Goal: Task Accomplishment & Management: Manage account settings

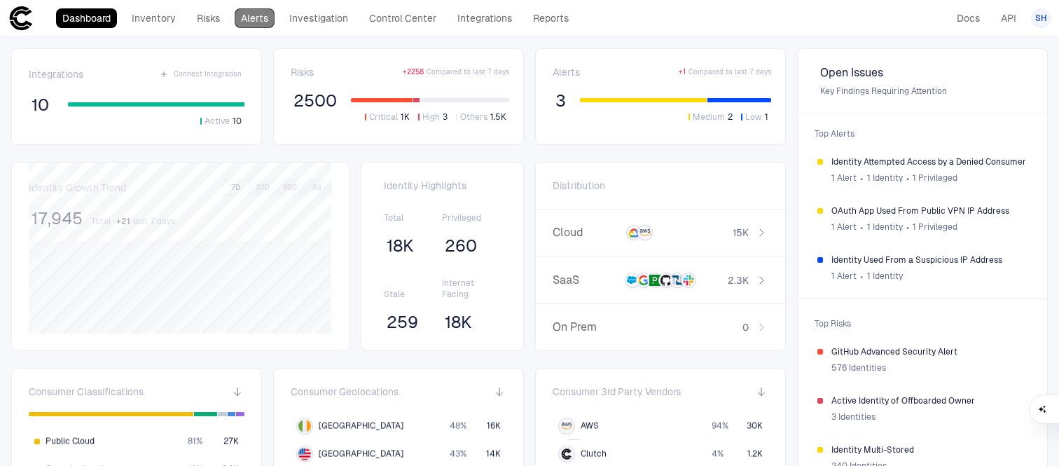
click at [241, 23] on link "Alerts" at bounding box center [255, 18] width 40 height 20
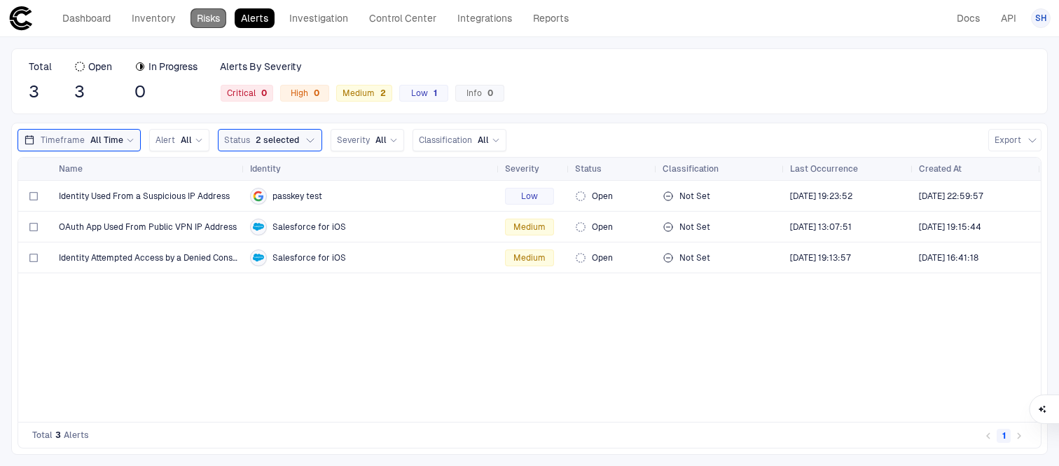
click at [209, 20] on link "Risks" at bounding box center [208, 18] width 36 height 20
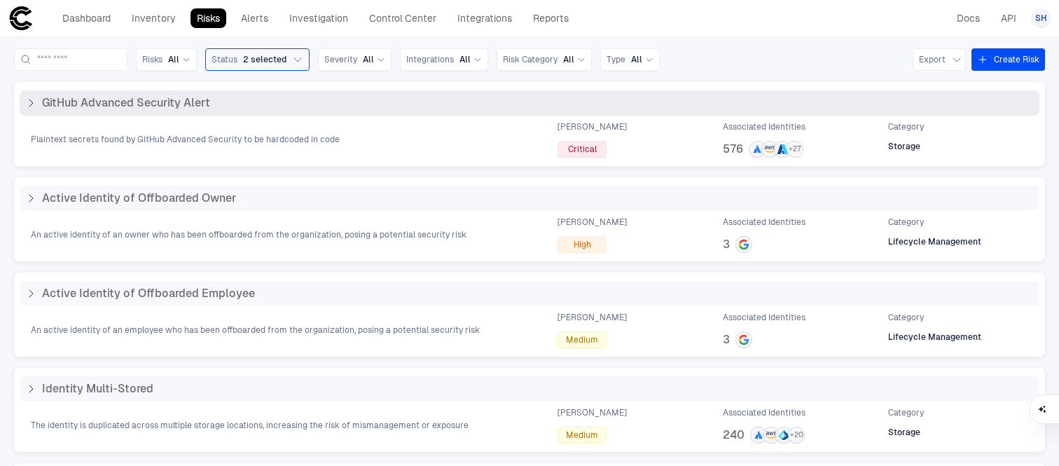
click at [32, 102] on icon at bounding box center [31, 102] width 4 height 7
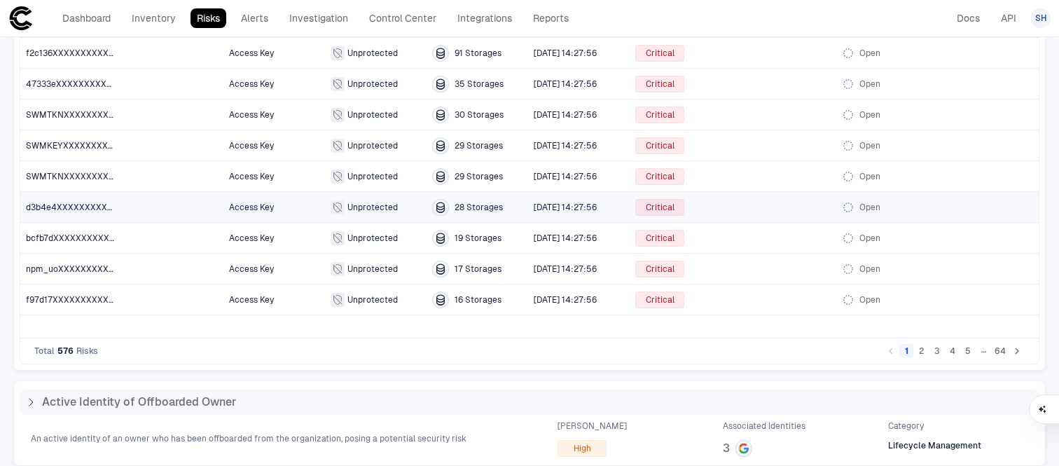
scroll to position [158, 0]
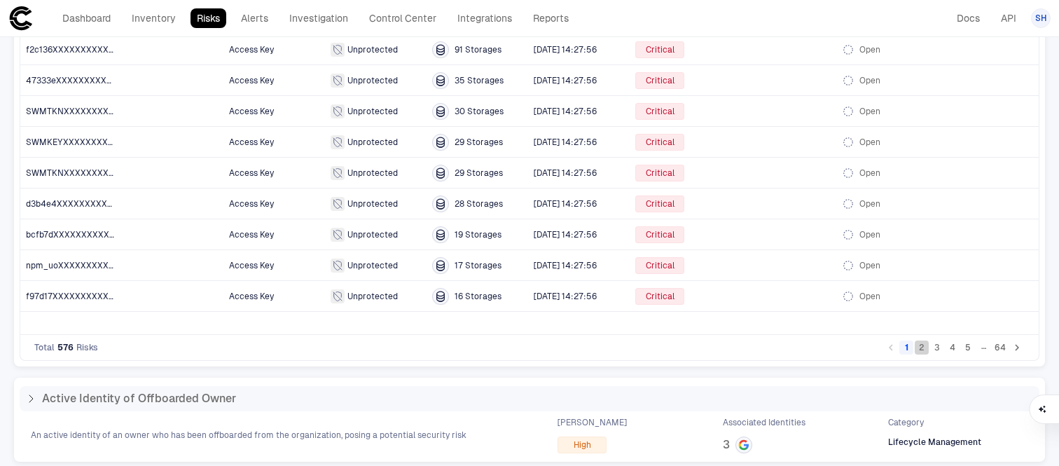
click at [919, 350] on button "2" at bounding box center [921, 347] width 14 height 14
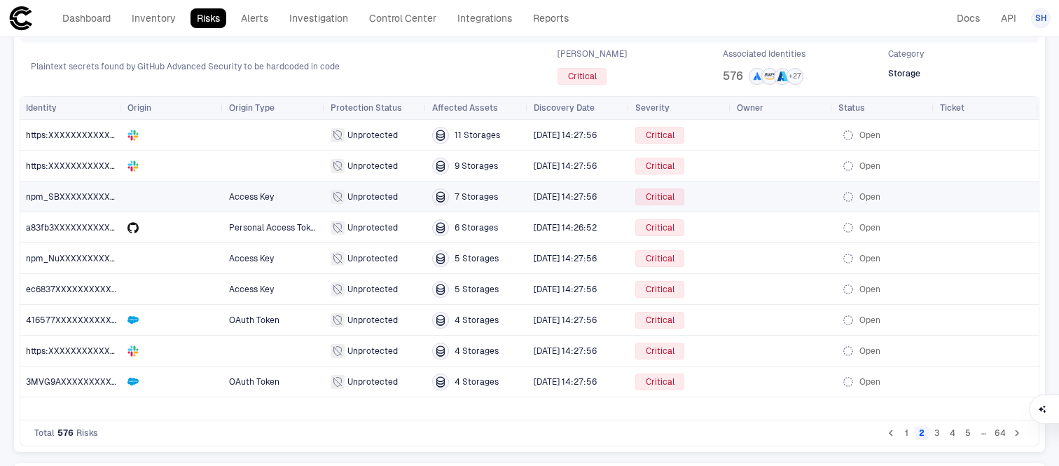
scroll to position [0, 0]
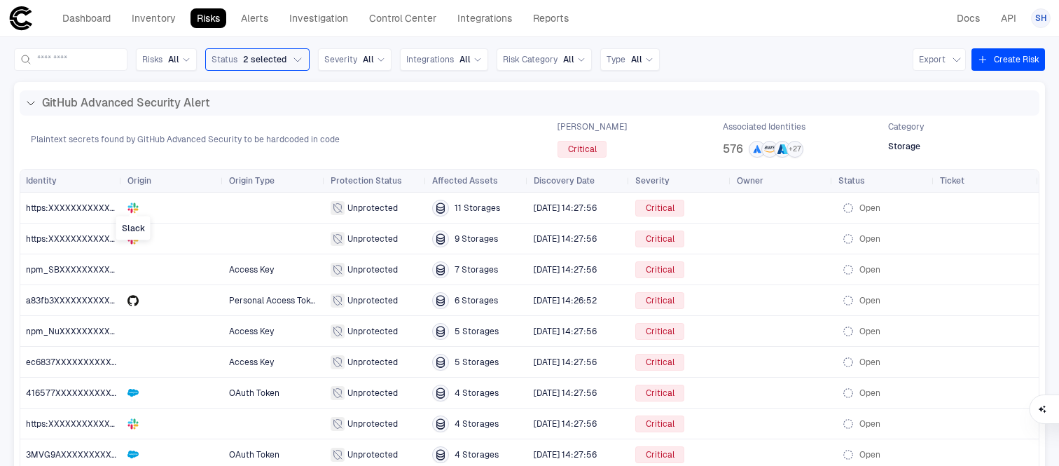
click at [134, 210] on span at bounding box center [133, 213] width 8 height 6
click at [101, 209] on span "https:XXXXXXXXXXXXXXXXXXXXXXXXXX" at bounding box center [110, 208] width 168 height 10
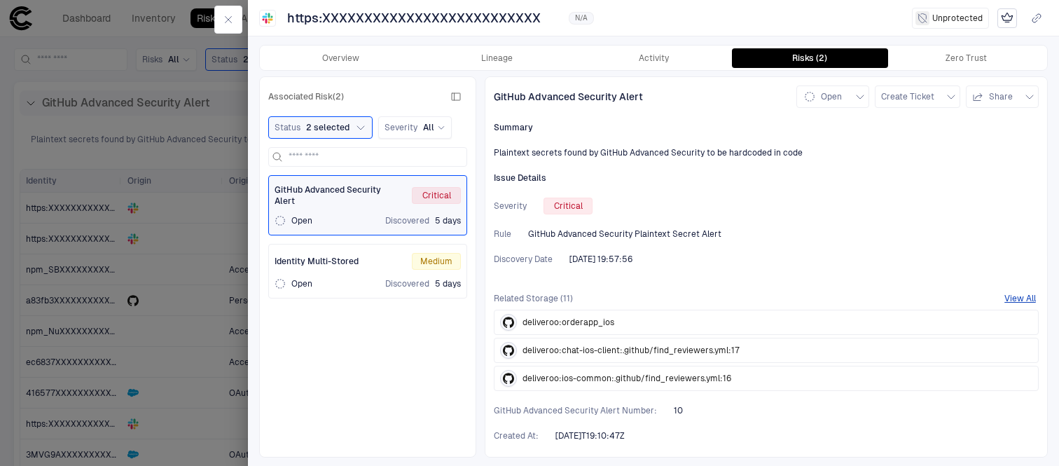
click at [165, 148] on div at bounding box center [529, 233] width 1059 height 466
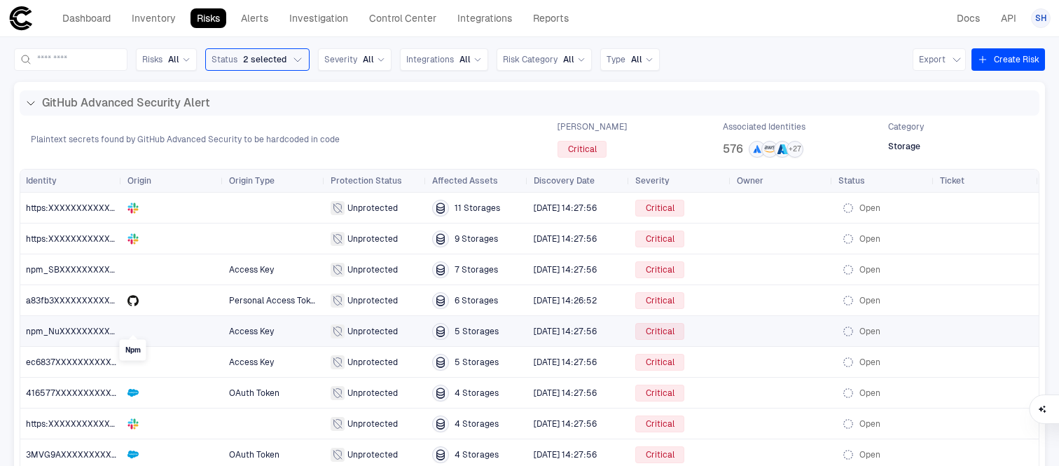
click at [134, 331] on div at bounding box center [132, 331] width 11 height 11
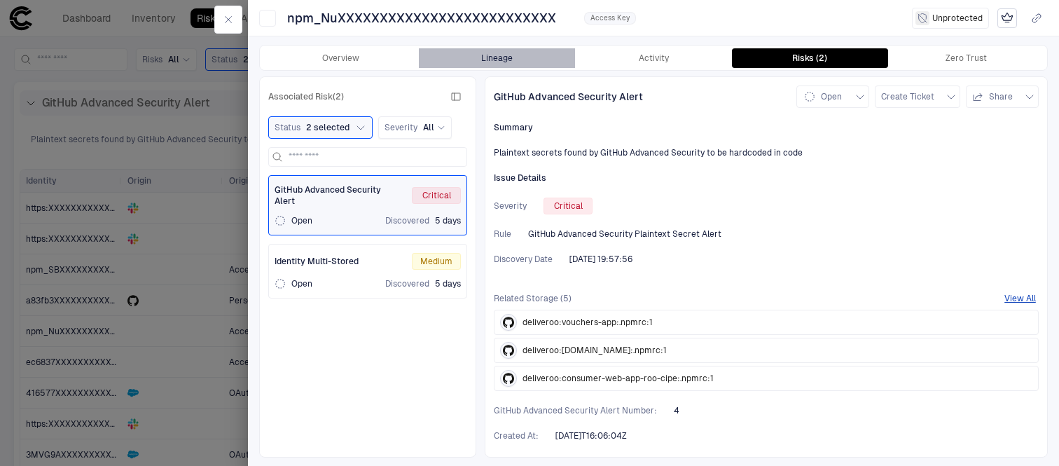
click at [508, 65] on button "Lineage" at bounding box center [497, 58] width 156 height 20
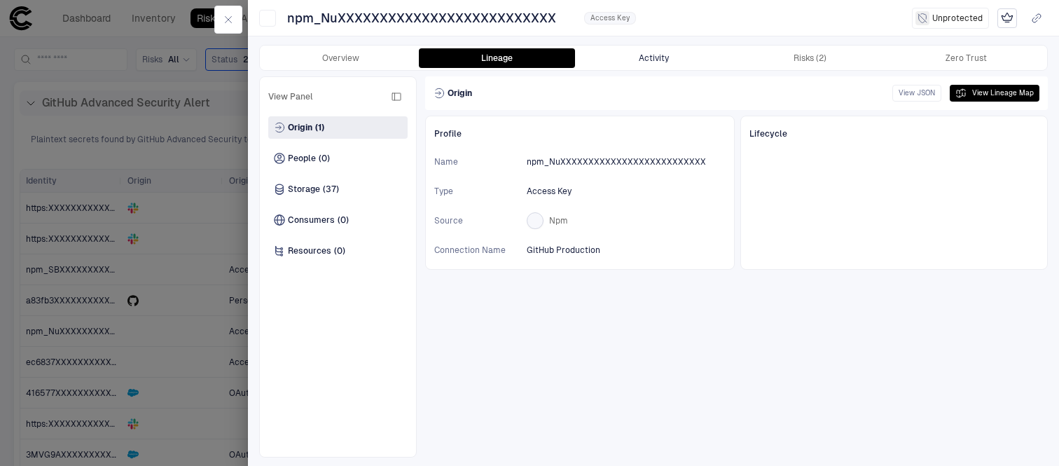
click at [683, 57] on button "Activity" at bounding box center [653, 58] width 156 height 20
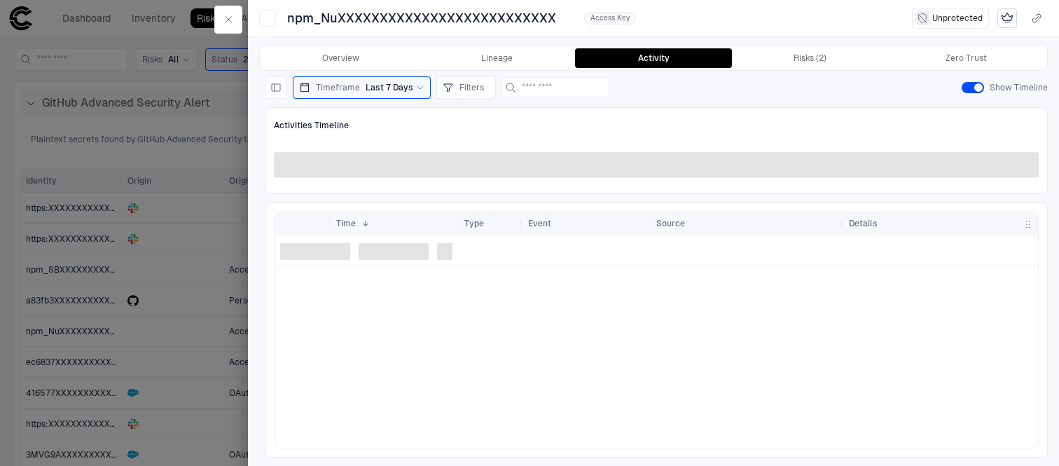
click at [165, 169] on div at bounding box center [529, 233] width 1059 height 466
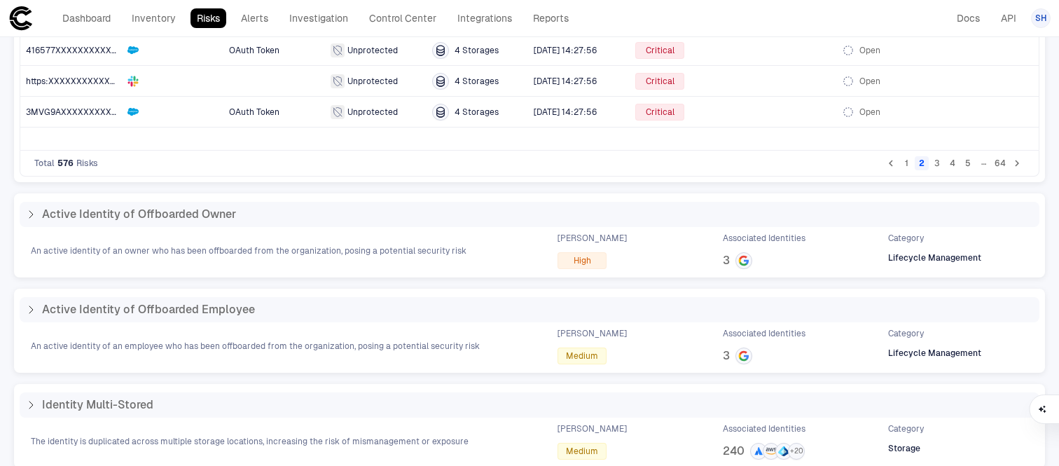
scroll to position [328, 0]
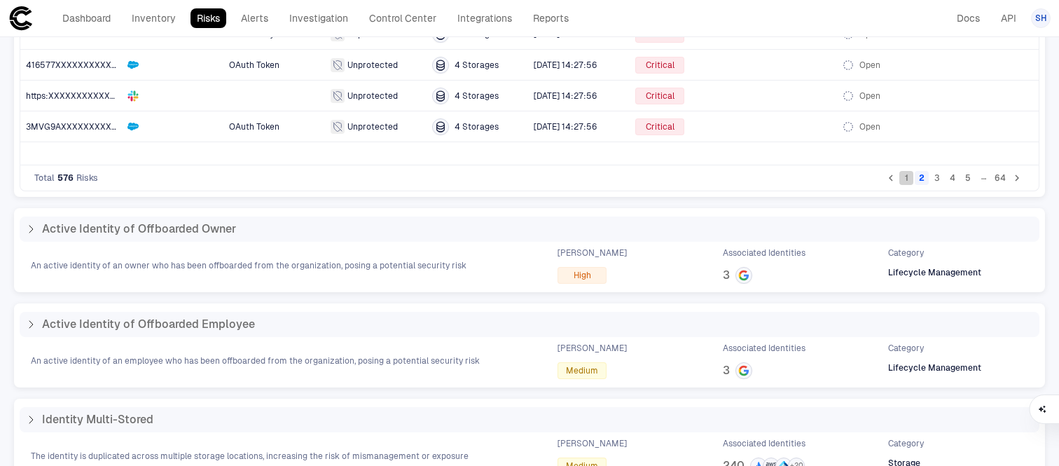
click at [905, 175] on button "1" at bounding box center [906, 178] width 14 height 14
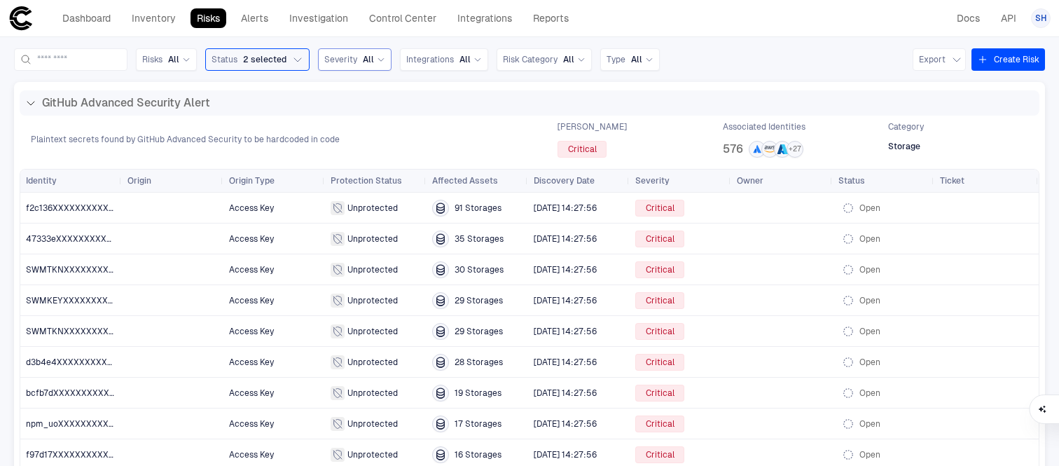
click at [385, 66] on div "Severity All" at bounding box center [354, 59] width 61 height 15
click at [369, 189] on span "Critical" at bounding box center [360, 191] width 29 height 11
click at [114, 214] on span "f2c136XXXXXXXXXXXXXXXXXXXXXXXXXX" at bounding box center [71, 208] width 90 height 28
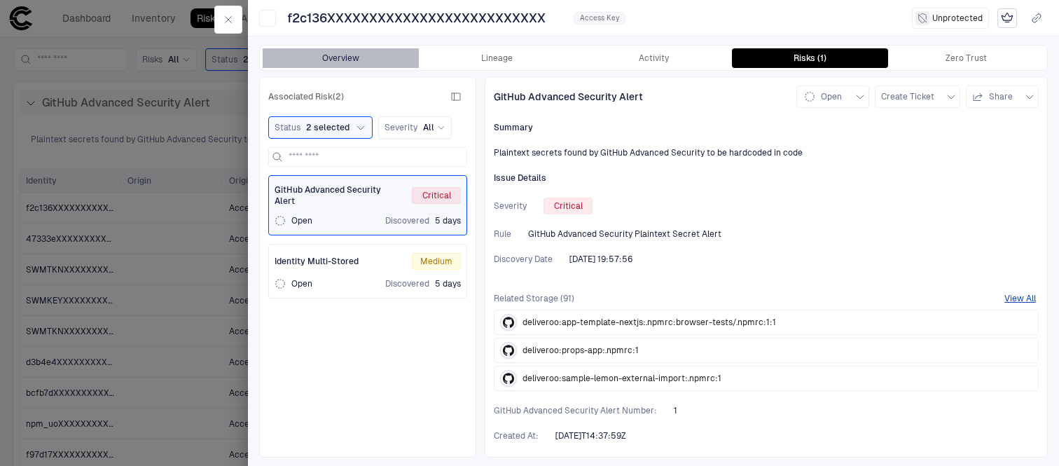
click at [417, 58] on button "Overview" at bounding box center [341, 58] width 156 height 20
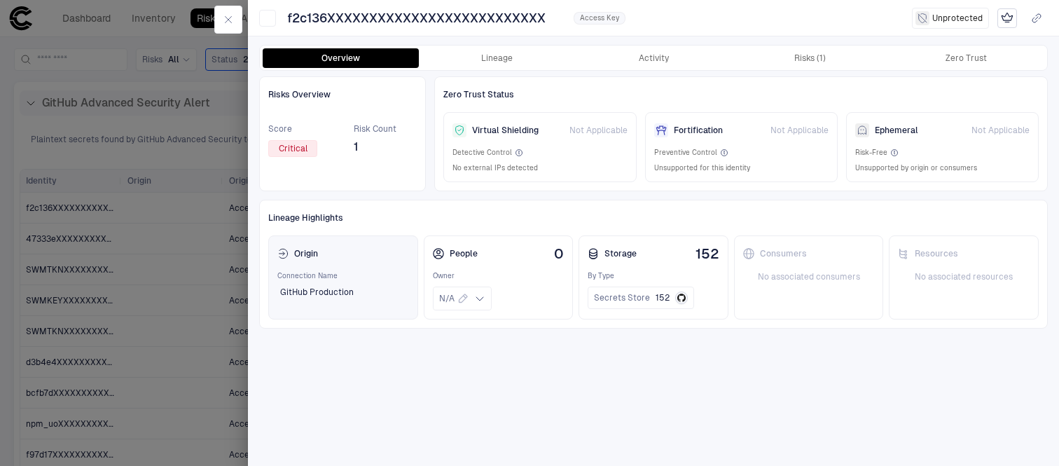
click at [354, 251] on div "Origin" at bounding box center [343, 253] width 132 height 18
click at [295, 259] on div "Origin" at bounding box center [343, 253] width 132 height 18
click at [313, 248] on div "Origin" at bounding box center [297, 253] width 41 height 11
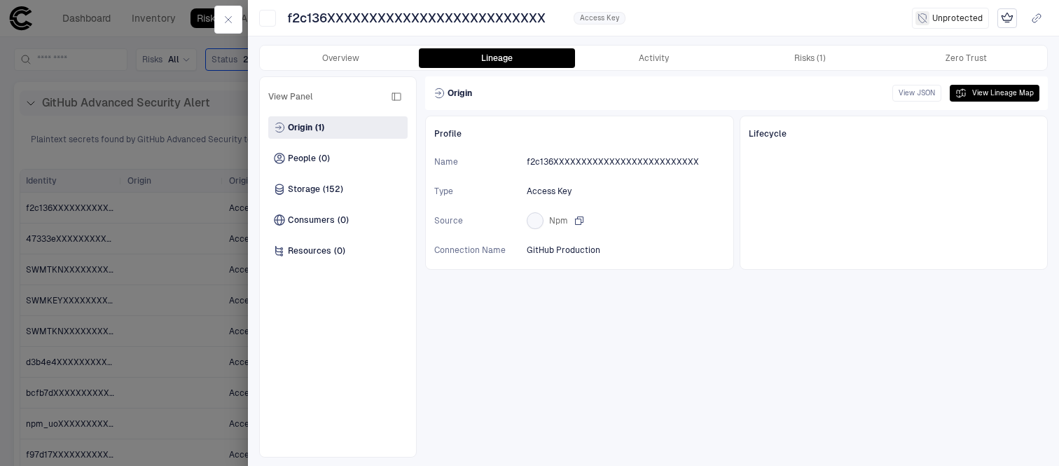
click at [546, 222] on div "Npm" at bounding box center [547, 220] width 41 height 17
click at [964, 100] on button "View Lineage Map" at bounding box center [995, 93] width 90 height 17
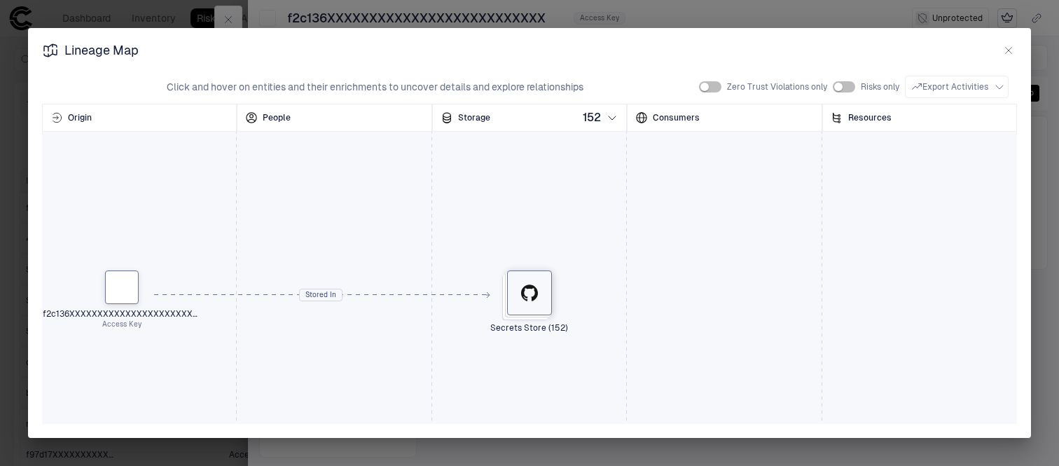
click at [534, 302] on div at bounding box center [529, 292] width 45 height 45
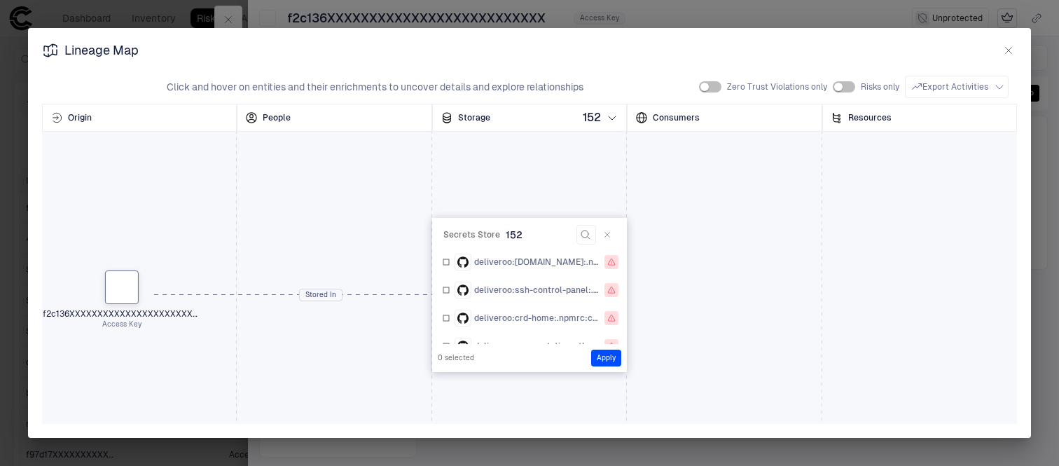
scroll to position [3083, 0]
click at [608, 237] on icon "button" at bounding box center [607, 234] width 8 height 8
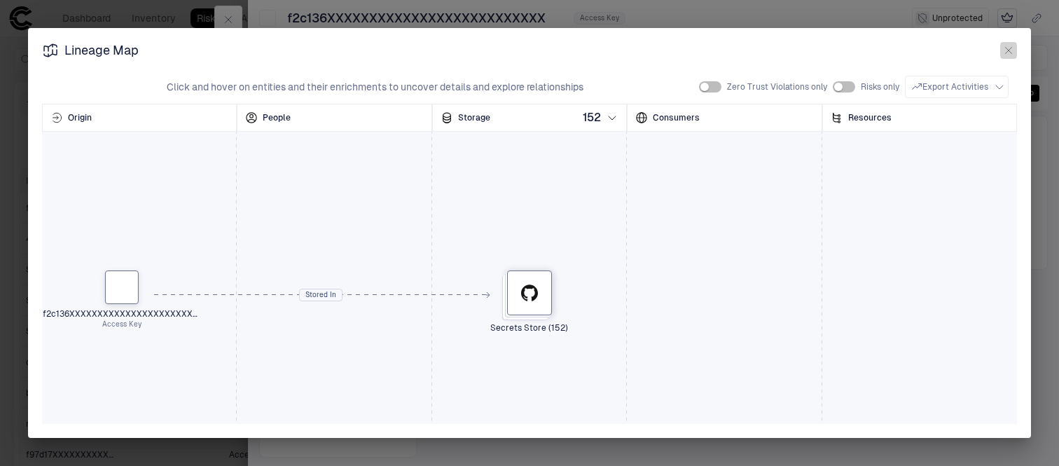
click at [1008, 48] on icon "button" at bounding box center [1008, 50] width 11 height 11
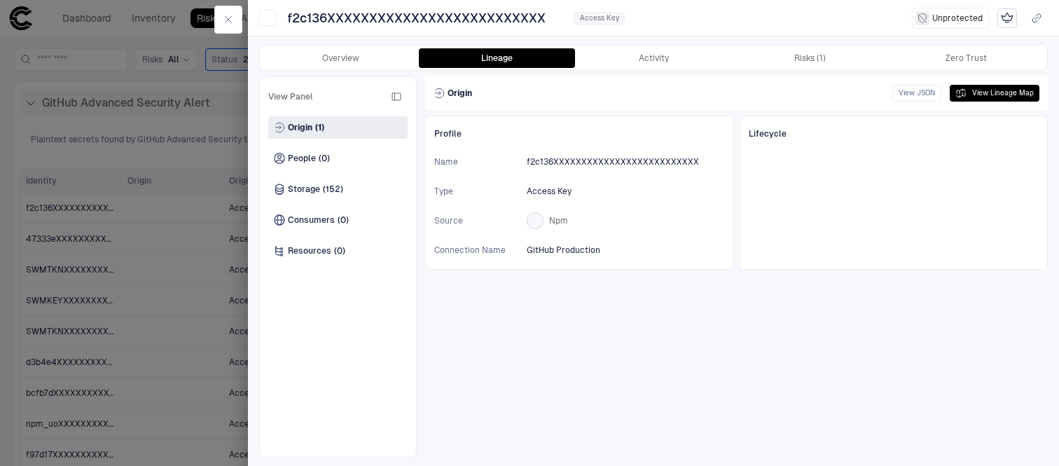
click at [244, 62] on div at bounding box center [529, 233] width 1059 height 466
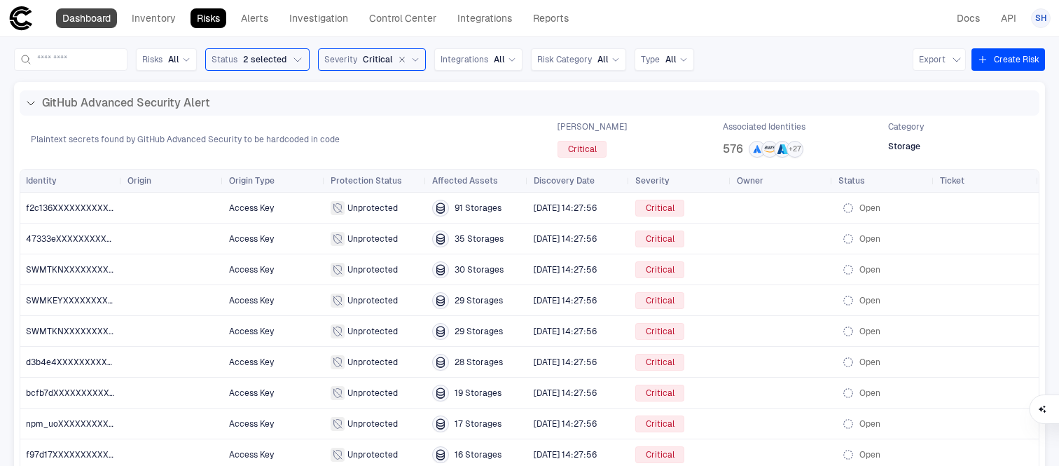
click at [106, 24] on link "Dashboard" at bounding box center [86, 18] width 61 height 20
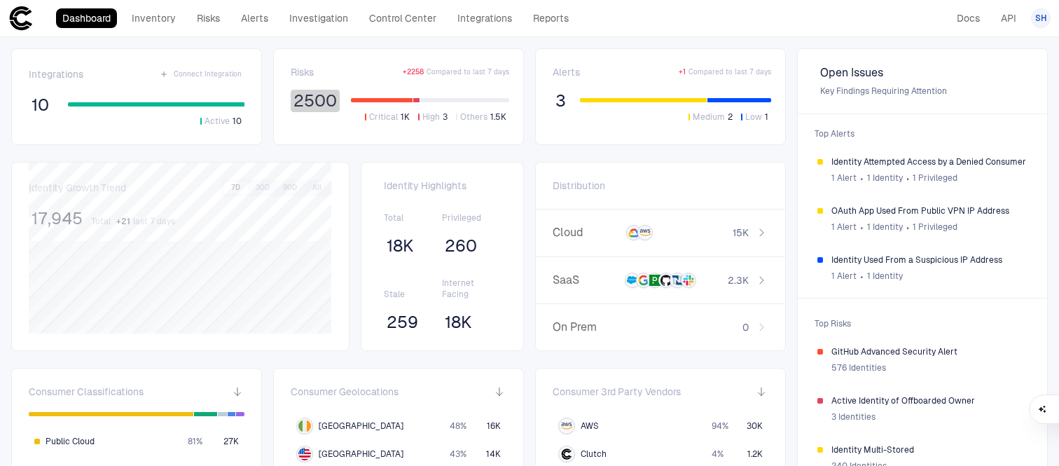
click at [324, 107] on span "2500" at bounding box center [314, 100] width 43 height 21
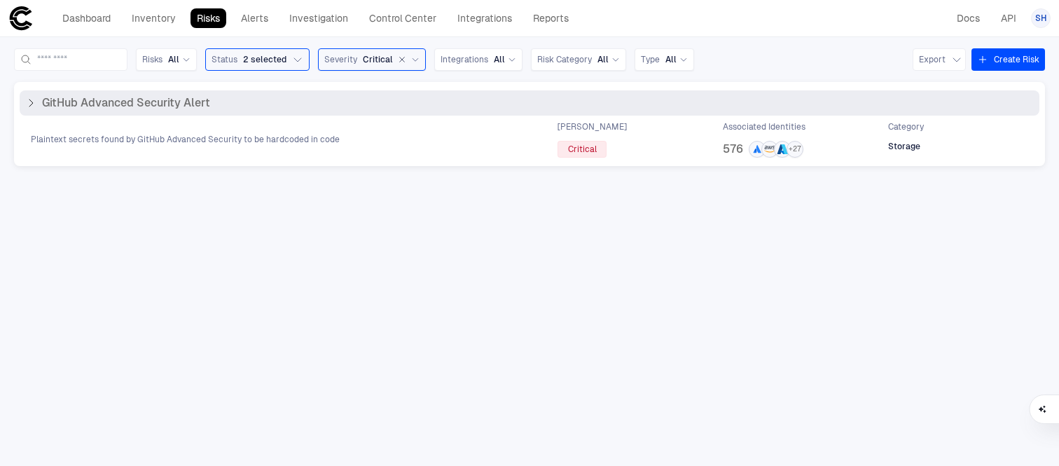
click at [34, 102] on icon at bounding box center [30, 102] width 11 height 11
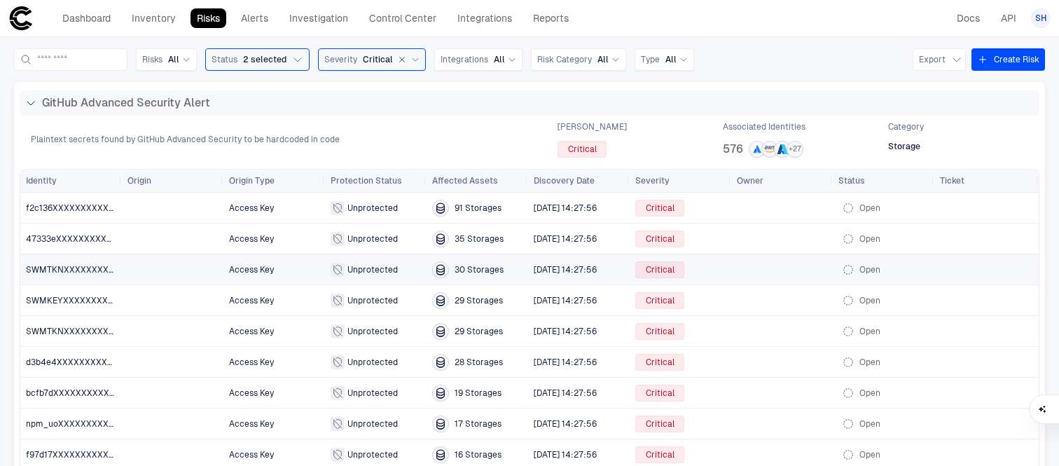
scroll to position [70, 0]
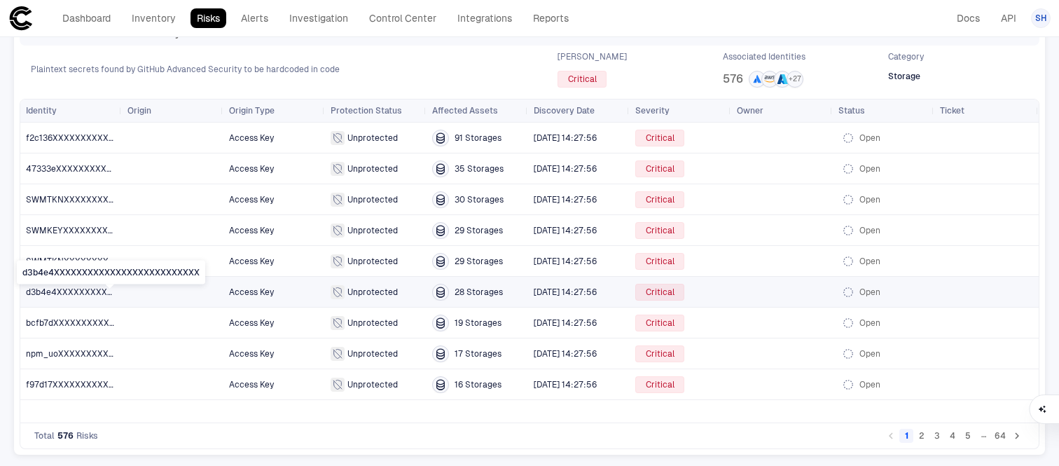
click at [85, 293] on span "d3b4e4XXXXXXXXXXXXXXXXXXXXXXXXXX" at bounding box center [114, 292] width 176 height 10
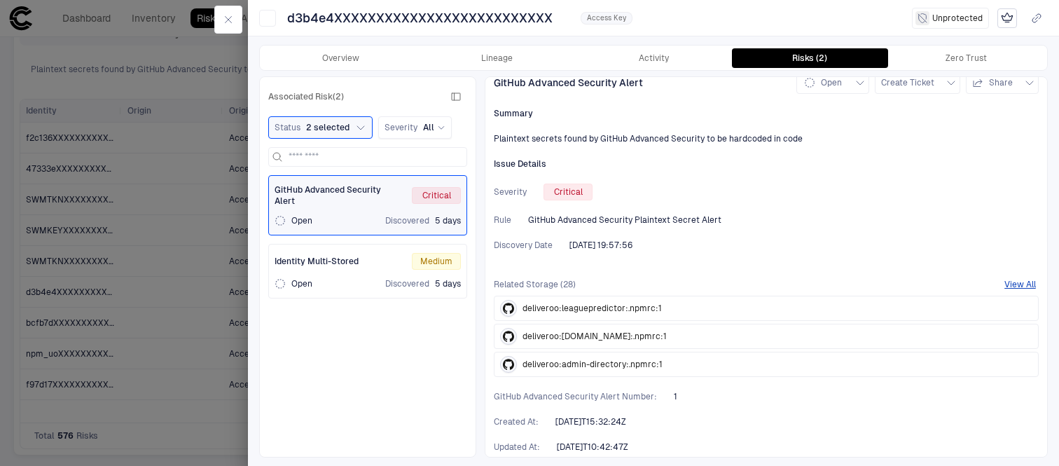
scroll to position [15, 0]
click at [924, 82] on span "Create Ticket" at bounding box center [907, 81] width 53 height 11
click at [932, 117] on li "Jira" at bounding box center [930, 113] width 94 height 22
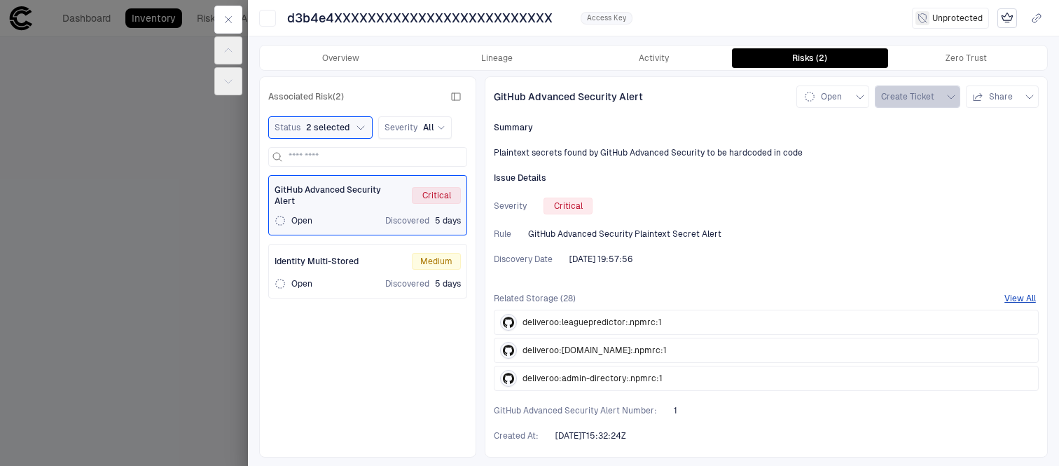
click at [914, 100] on span "Create Ticket" at bounding box center [907, 96] width 53 height 11
click at [933, 127] on li "Jira" at bounding box center [930, 128] width 94 height 22
click at [222, 19] on button "button" at bounding box center [228, 20] width 28 height 28
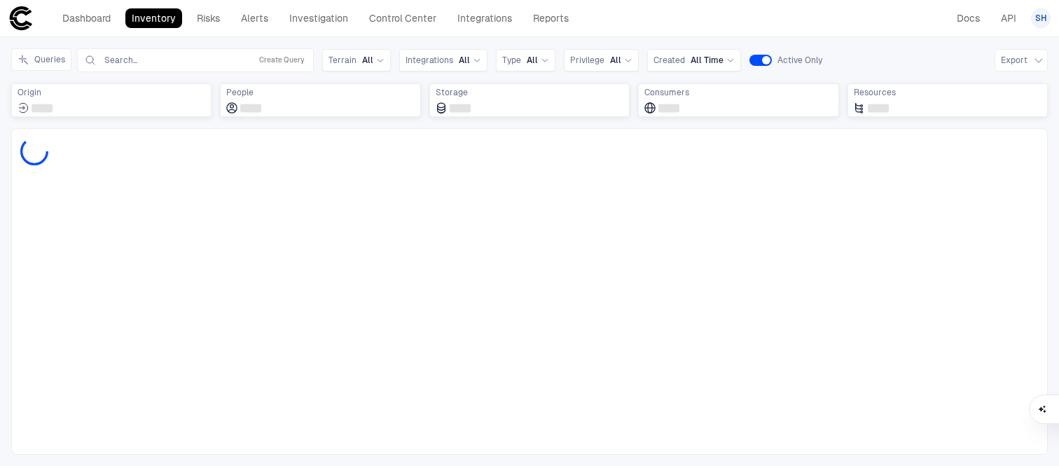
click at [222, 19] on link "Risks" at bounding box center [208, 18] width 36 height 20
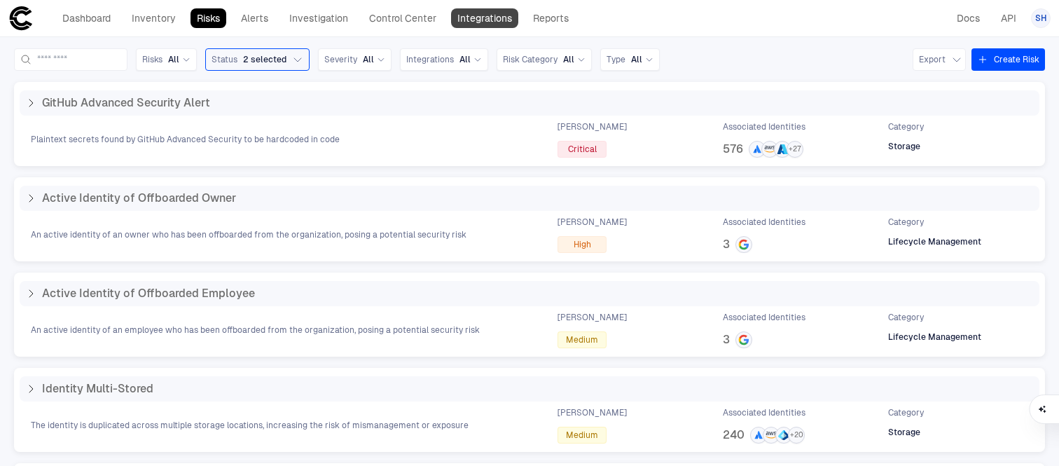
click at [493, 25] on link "Integrations" at bounding box center [484, 18] width 67 height 20
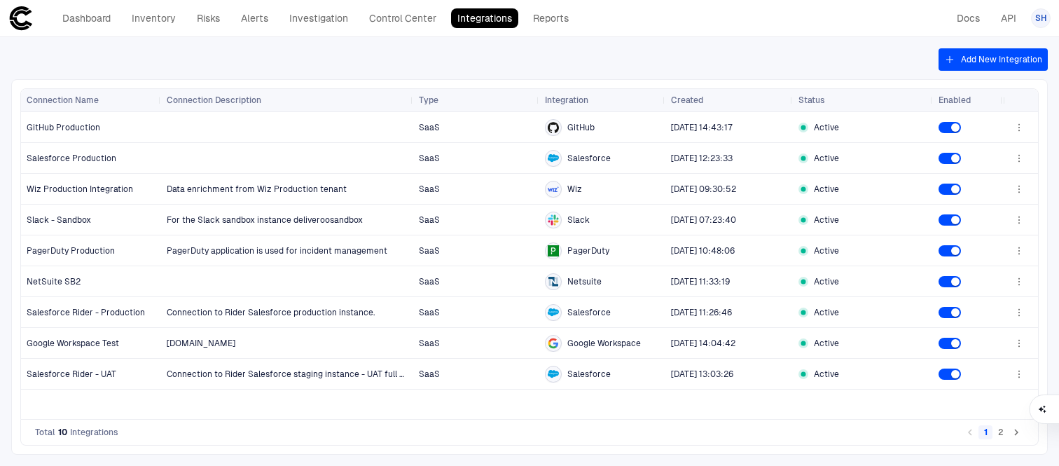
click at [997, 75] on div "Add New Integration Drag here to set row groups Drag here to set column labels …" at bounding box center [529, 251] width 1059 height 429
click at [987, 62] on button "Add New Integration" at bounding box center [992, 59] width 109 height 22
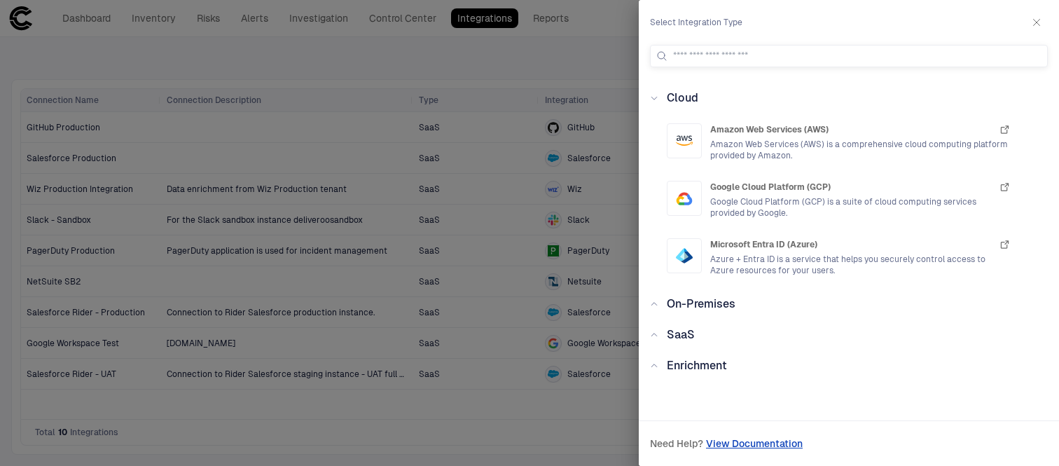
click at [540, 26] on div at bounding box center [529, 233] width 1059 height 466
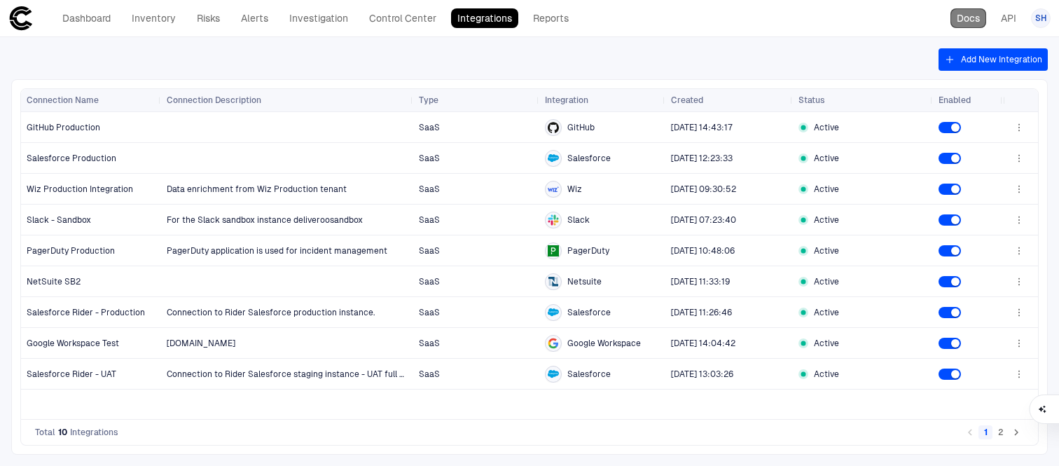
click at [967, 16] on link "Docs" at bounding box center [968, 18] width 36 height 20
click at [260, 18] on link "Alerts" at bounding box center [255, 18] width 40 height 20
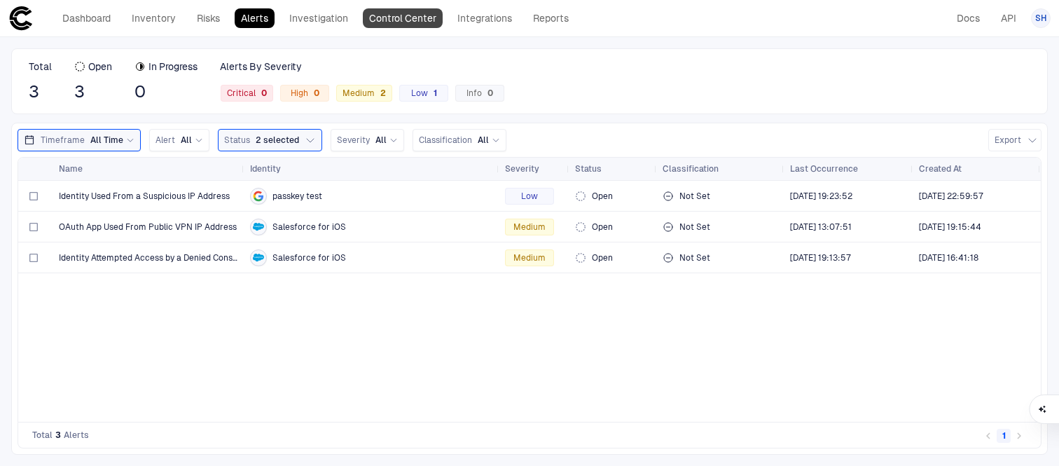
click at [391, 13] on link "Control Center" at bounding box center [403, 18] width 80 height 20
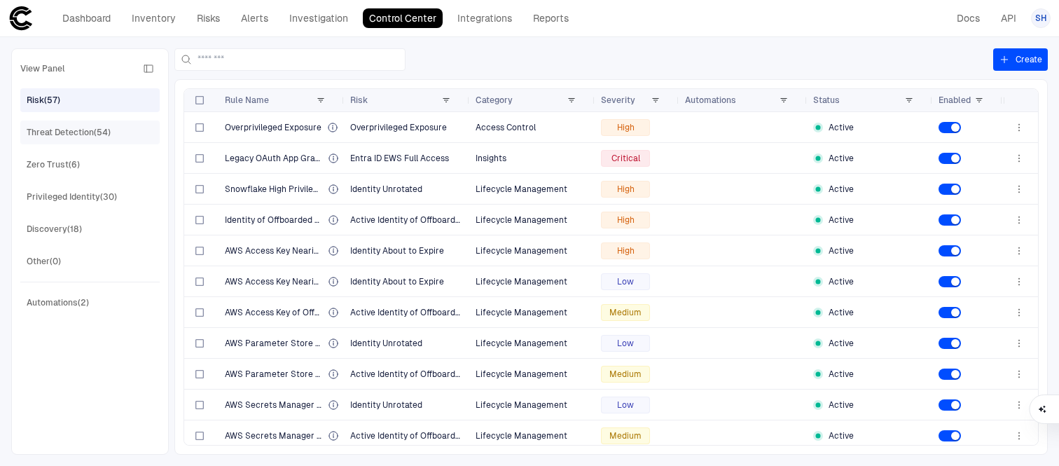
click at [91, 135] on div "Threat Detection (54)" at bounding box center [69, 132] width 84 height 13
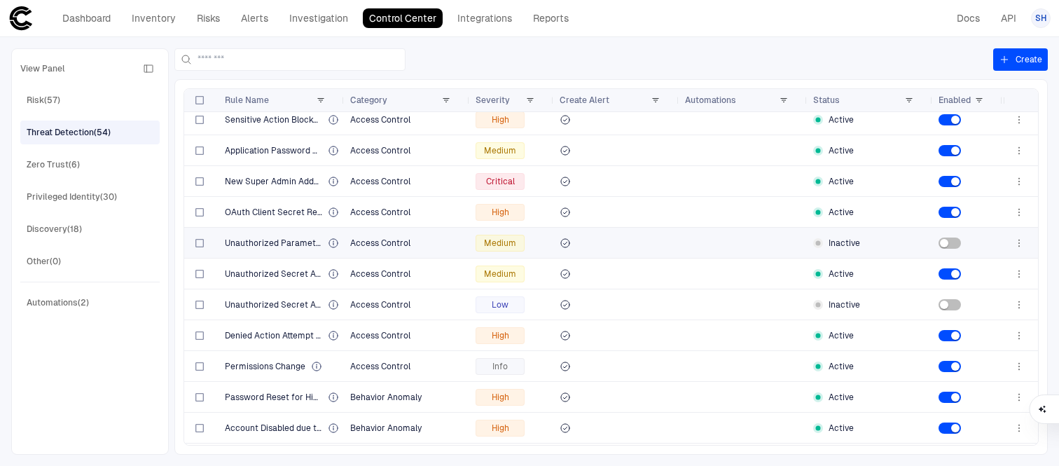
scroll to position [601, 0]
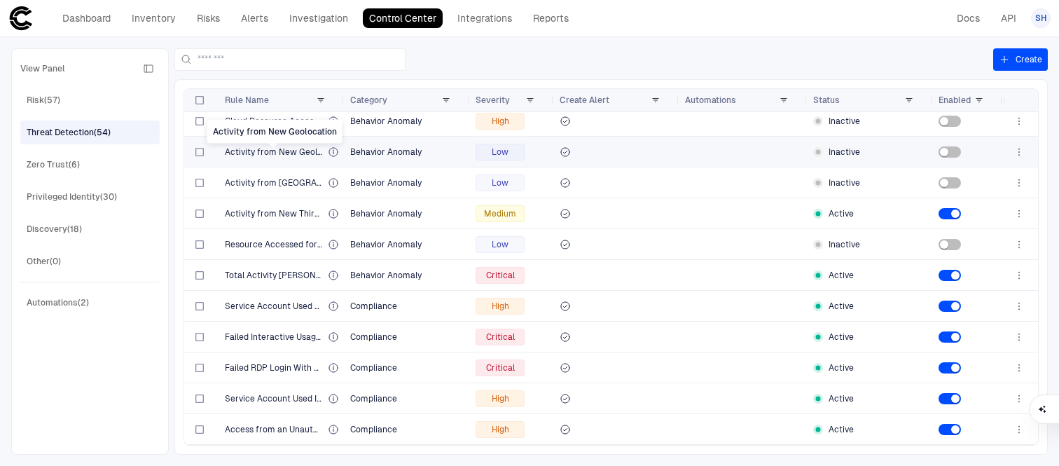
click at [282, 153] on span "Activity from New Geolocation" at bounding box center [273, 151] width 97 height 11
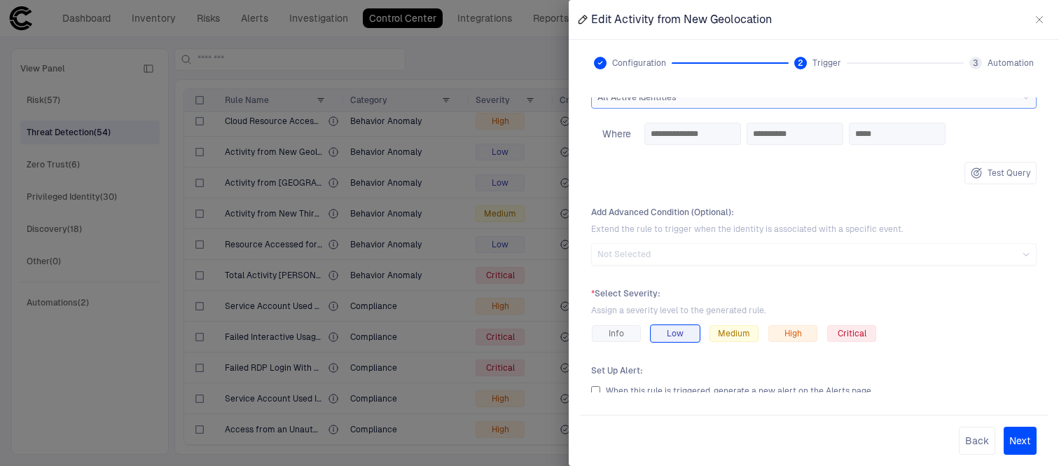
click at [65, 231] on div at bounding box center [529, 233] width 1059 height 466
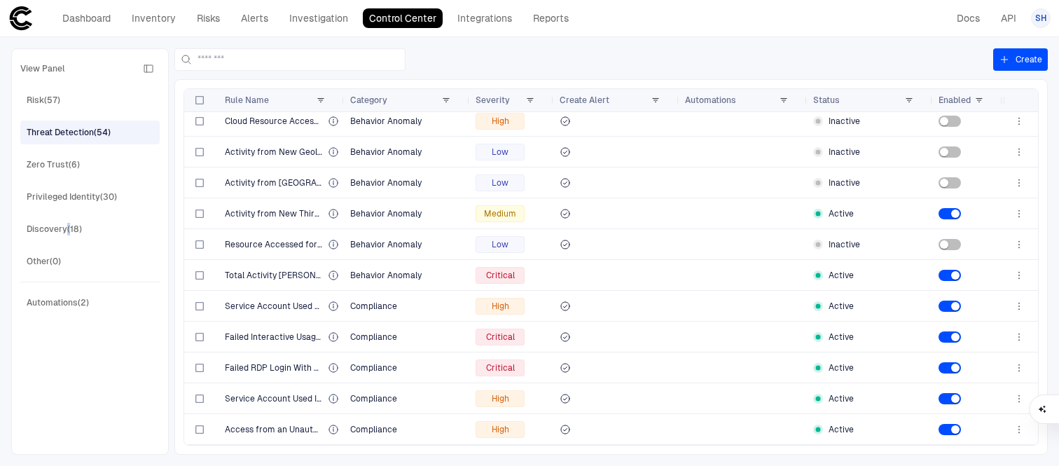
click at [65, 231] on div "Discovery (18)" at bounding box center [54, 229] width 55 height 13
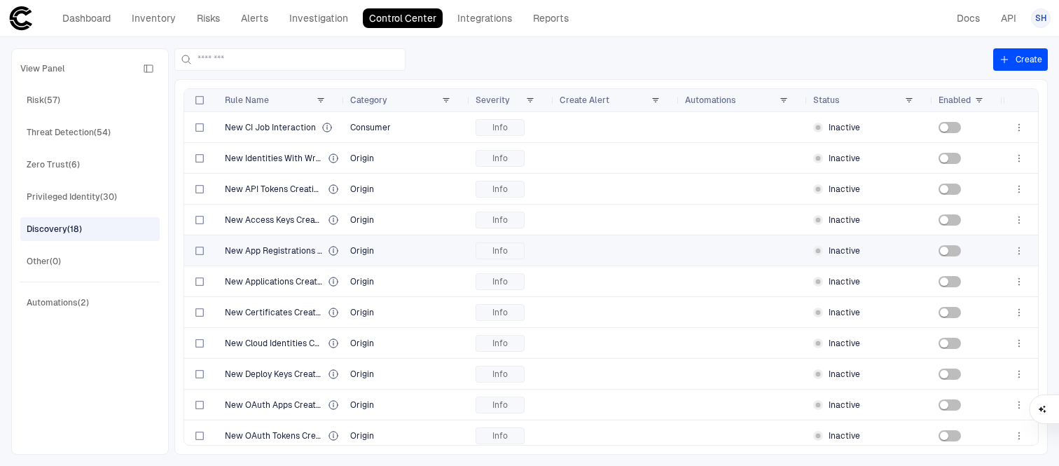
click at [625, 245] on div at bounding box center [616, 250] width 114 height 29
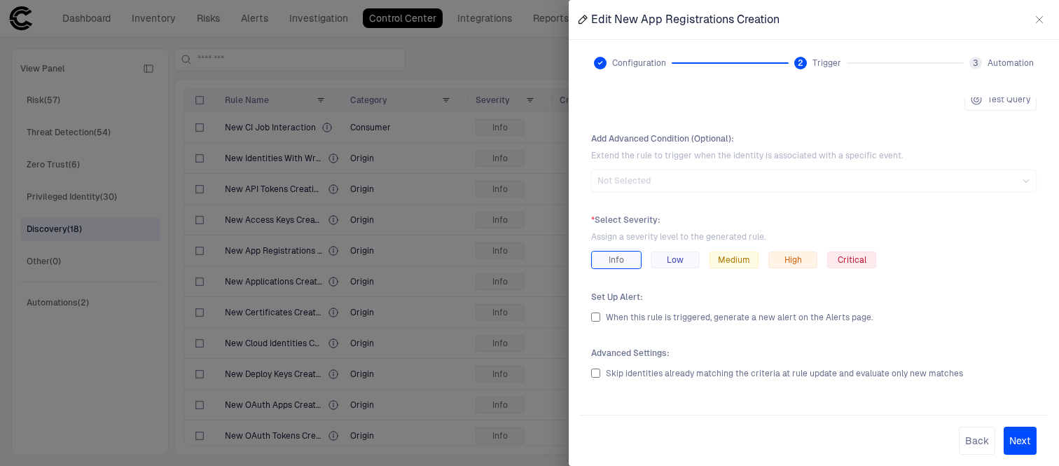
click at [92, 250] on div at bounding box center [529, 233] width 1059 height 466
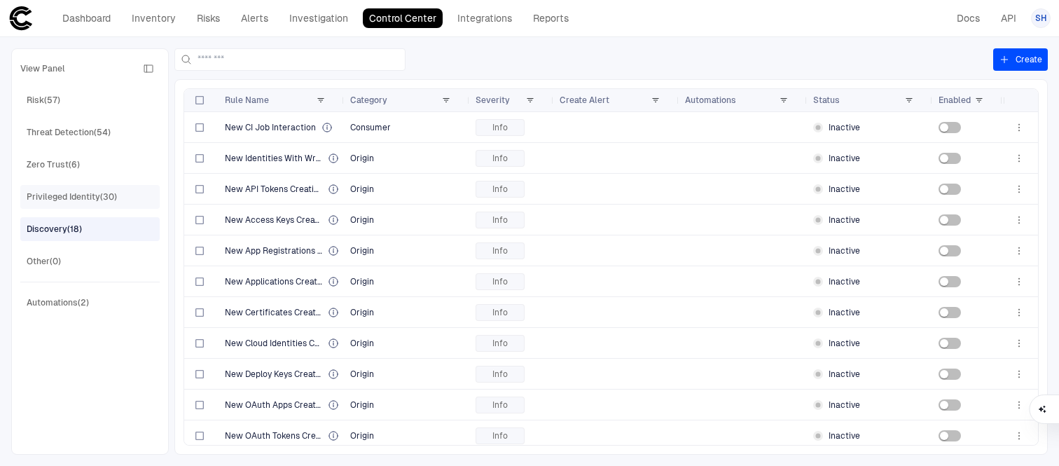
click at [89, 194] on div "Privileged Identity (30)" at bounding box center [72, 196] width 90 height 13
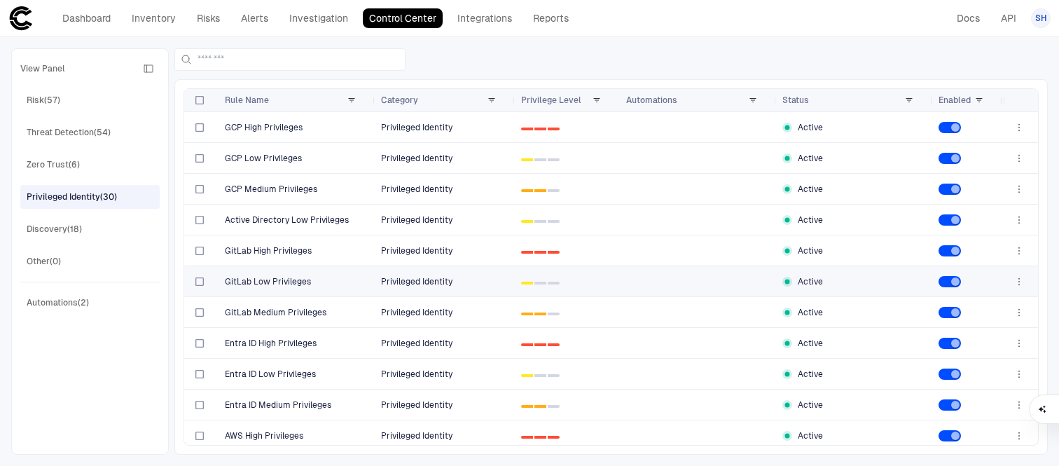
click at [739, 284] on div at bounding box center [698, 281] width 145 height 29
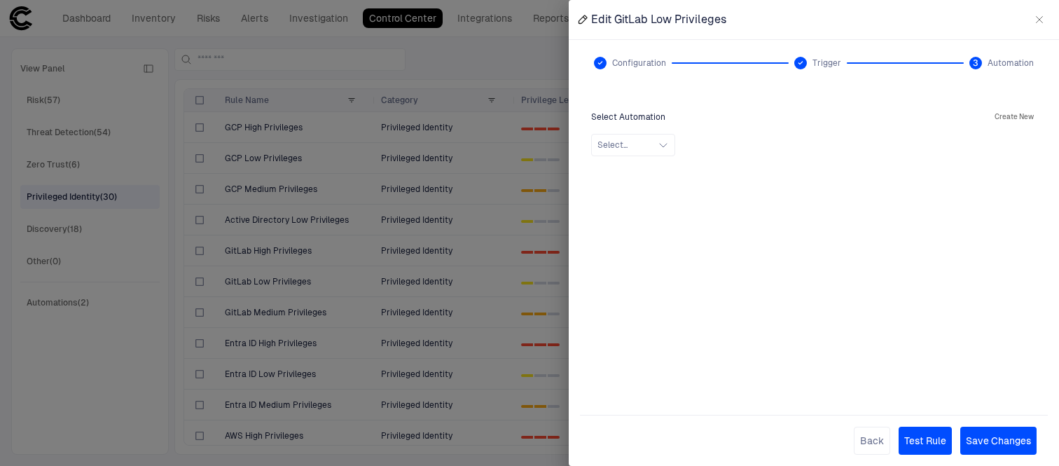
click at [523, 43] on div at bounding box center [529, 233] width 1059 height 466
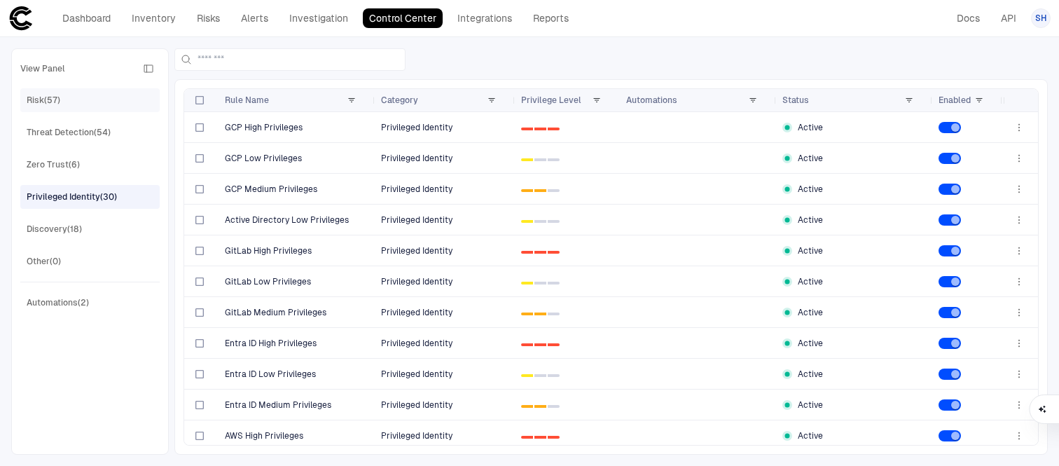
click at [69, 102] on div "Risk (57)" at bounding box center [92, 100] width 130 height 22
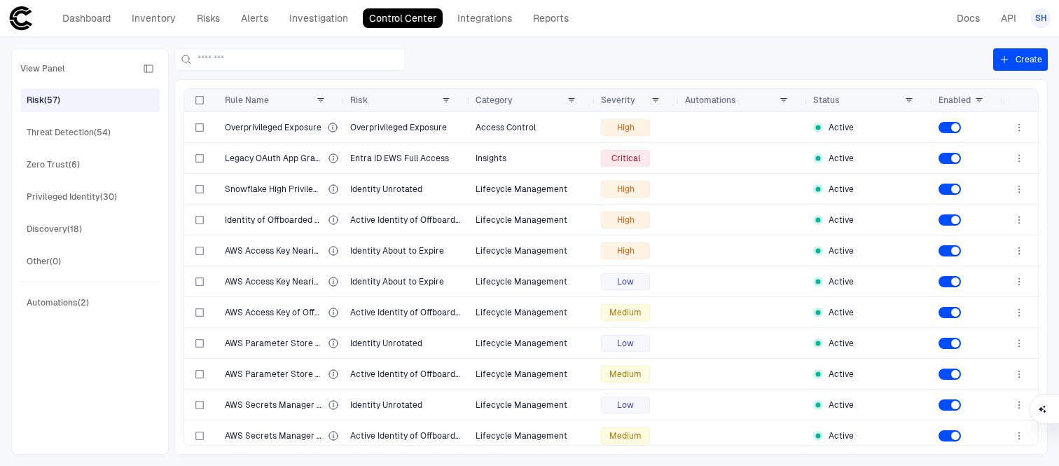
click at [122, 99] on div "Risk (57)" at bounding box center [92, 100] width 130 height 22
click at [209, 15] on link "Risks" at bounding box center [208, 18] width 36 height 20
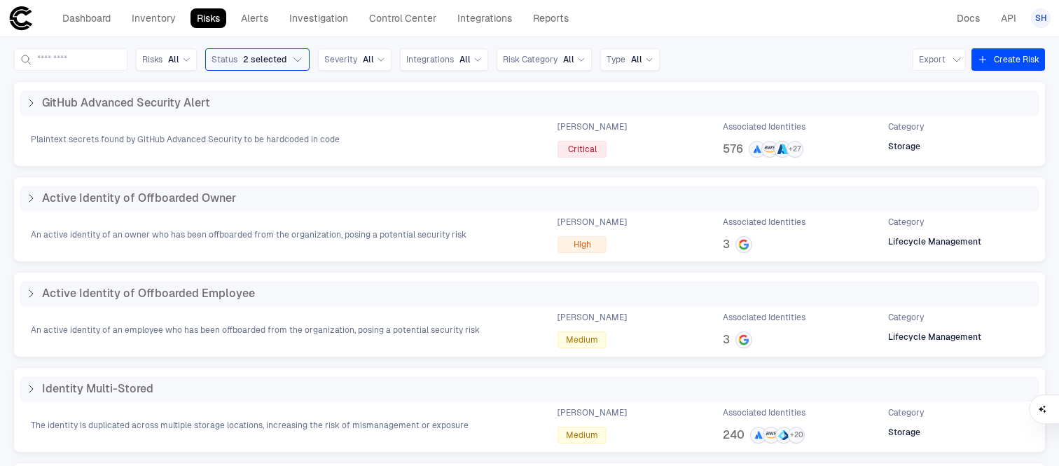
click at [199, 15] on link "Risks" at bounding box center [208, 18] width 36 height 20
click at [204, 19] on link "Risks" at bounding box center [208, 18] width 36 height 20
click at [410, 17] on link "Control Center" at bounding box center [403, 18] width 80 height 20
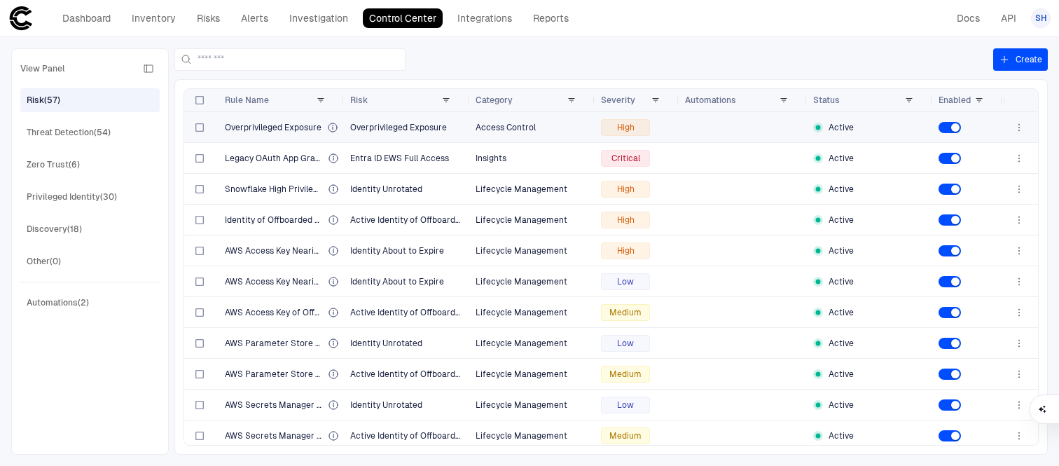
click at [303, 133] on div "Overprivileged Exposure" at bounding box center [282, 127] width 114 height 29
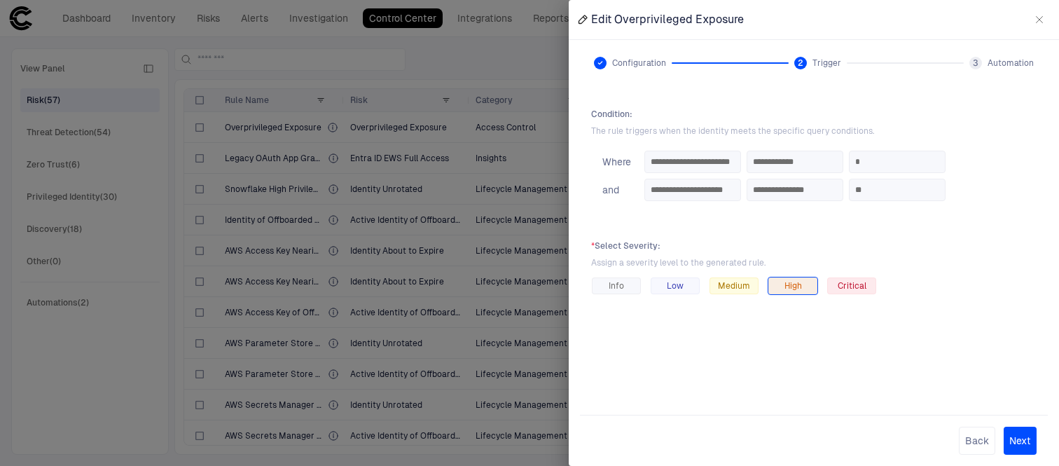
click at [403, 207] on div at bounding box center [529, 233] width 1059 height 466
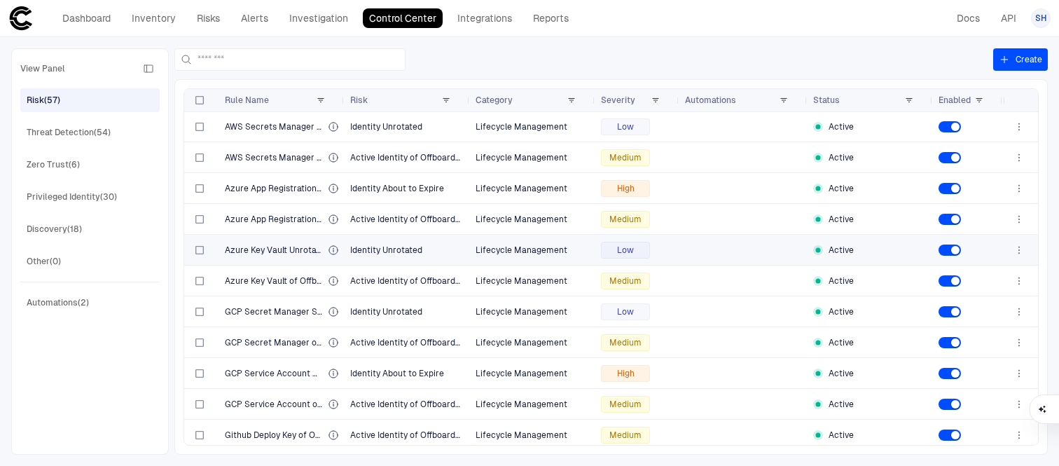
scroll to position [293, 0]
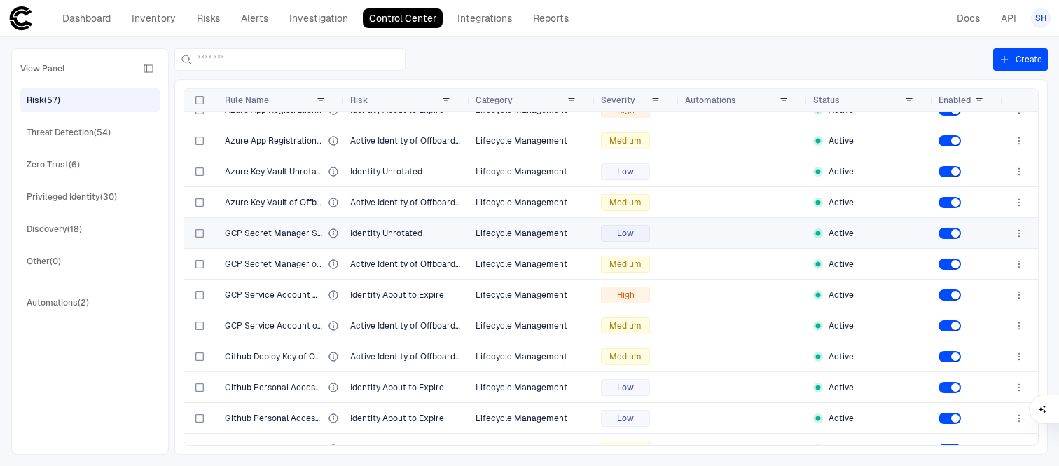
click at [375, 239] on span "Identity Unrotated" at bounding box center [407, 233] width 114 height 28
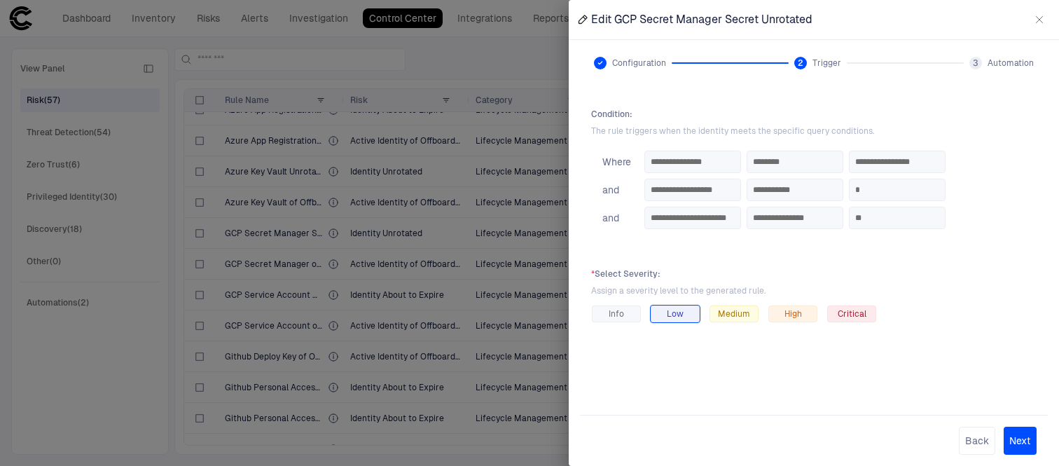
click at [1041, 24] on icon "button" at bounding box center [1039, 19] width 11 height 11
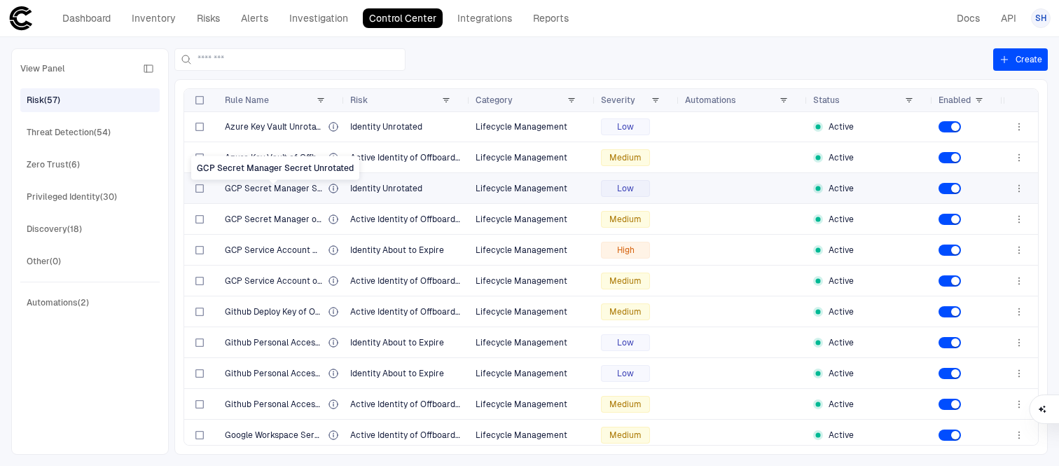
click at [274, 191] on span "GCP Secret Manager Secret Unrotated" at bounding box center [273, 188] width 97 height 11
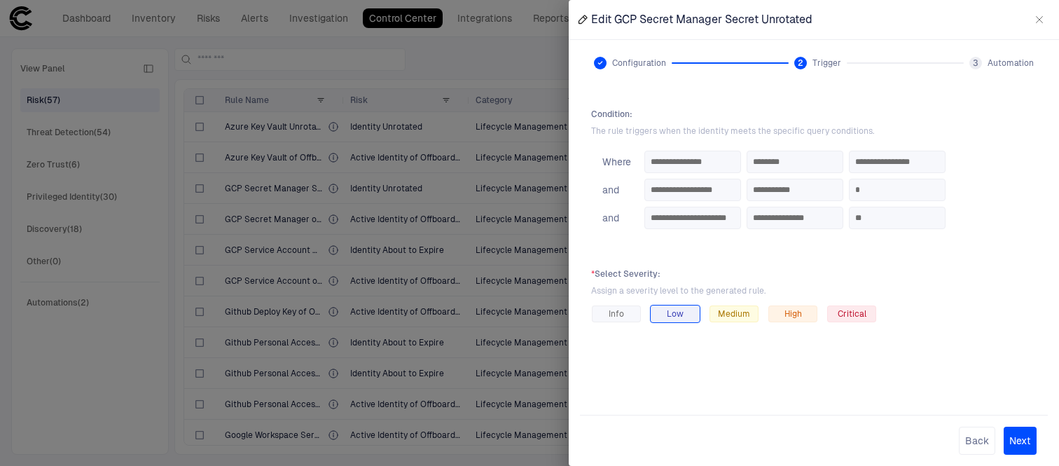
click at [448, 244] on div at bounding box center [529, 233] width 1059 height 466
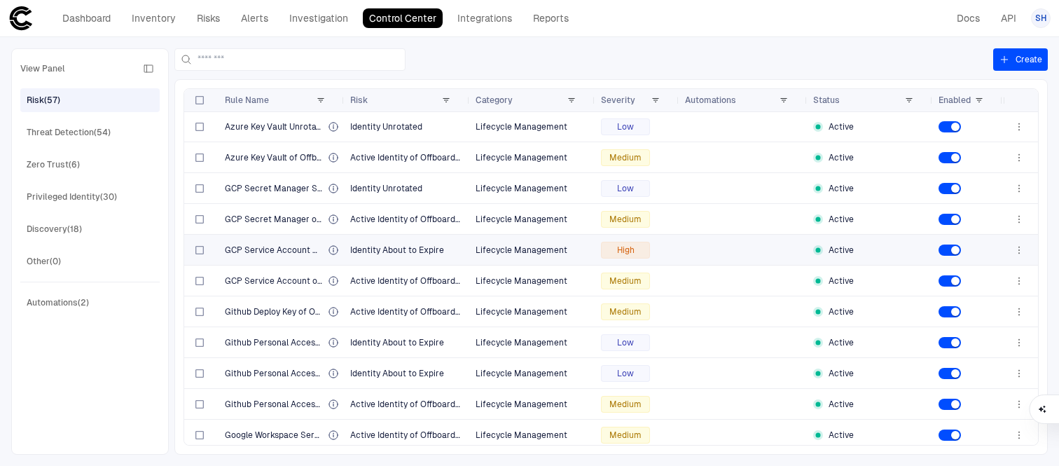
click at [286, 256] on div "GCP Service Account Credentials About to Expire" at bounding box center [282, 249] width 114 height 29
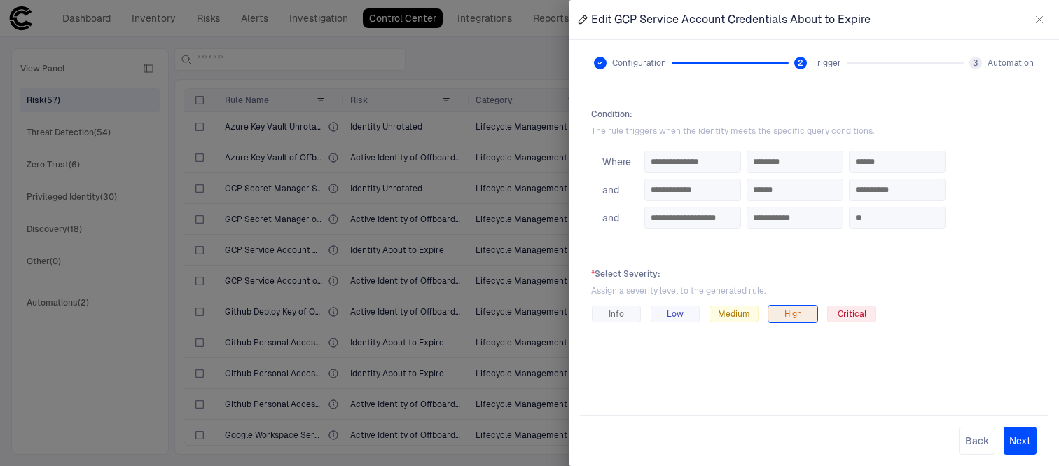
click at [317, 265] on div at bounding box center [529, 233] width 1059 height 466
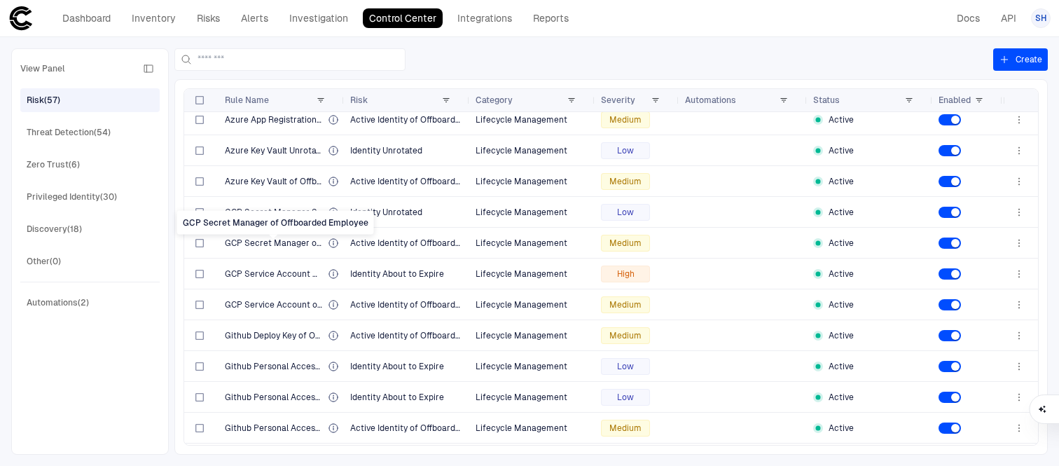
click at [289, 212] on div "GCP Secret Manager of Offboarded Employee" at bounding box center [275, 223] width 197 height 24
click at [276, 207] on span at bounding box center [274, 207] width 8 height 6
click at [277, 209] on span at bounding box center [274, 207] width 8 height 6
click at [265, 218] on div "GCP Secret Manager Secret Unrotated" at bounding box center [282, 211] width 114 height 29
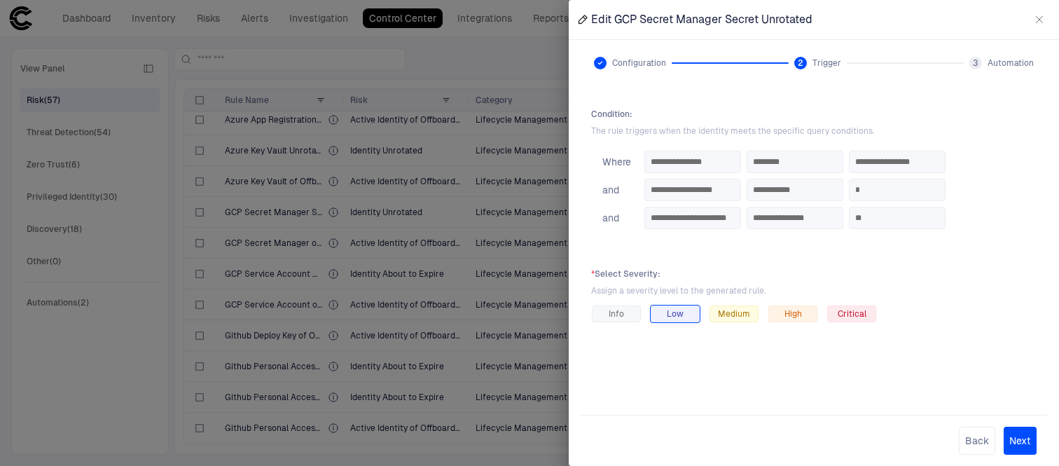
click at [1035, 22] on icon "button" at bounding box center [1039, 19] width 11 height 11
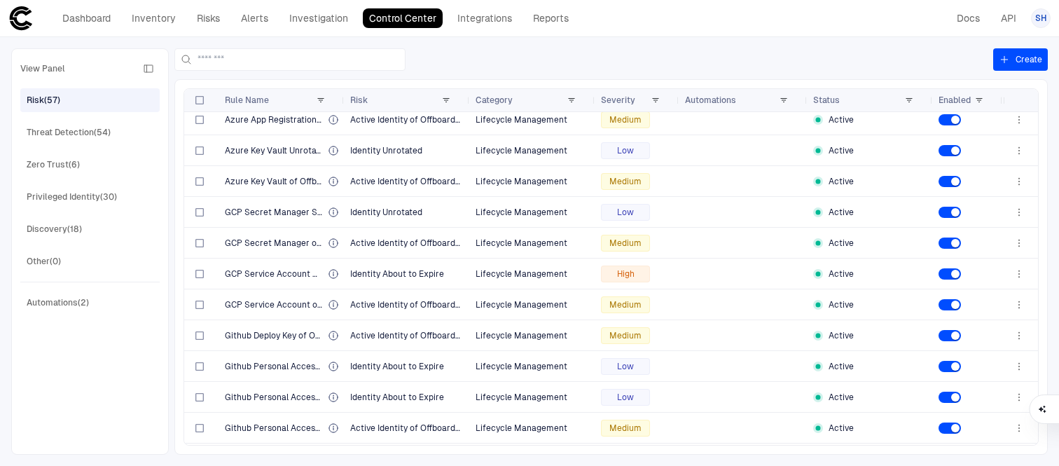
click at [1026, 66] on button "Create" at bounding box center [1020, 59] width 55 height 22
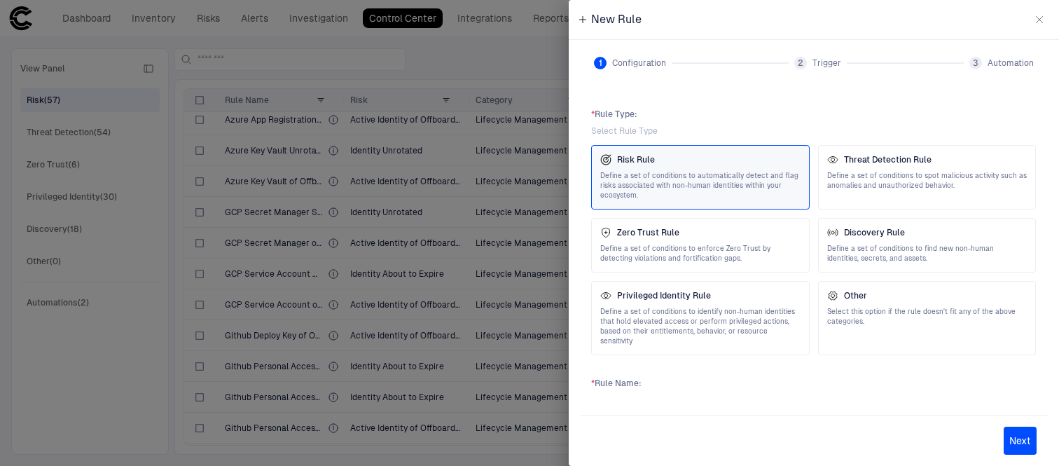
click at [453, 105] on div at bounding box center [529, 233] width 1059 height 466
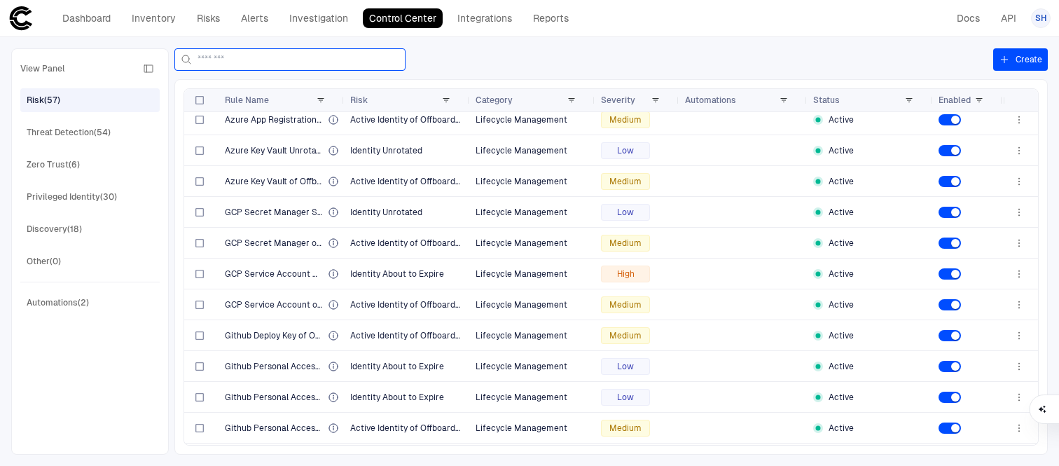
click at [378, 62] on input at bounding box center [298, 59] width 202 height 21
click at [445, 103] on span at bounding box center [446, 100] width 8 height 8
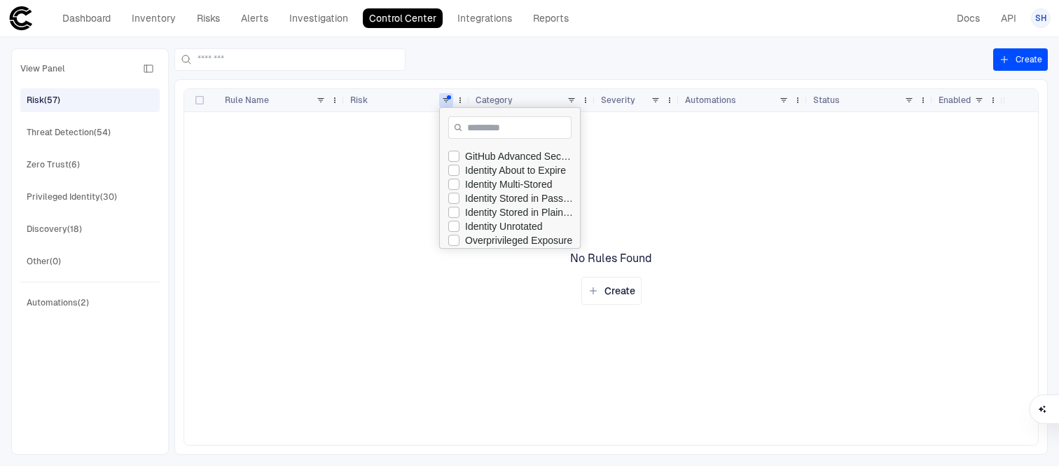
scroll to position [58, 0]
click at [482, 222] on div "Identity Unrotated" at bounding box center [519, 221] width 109 height 11
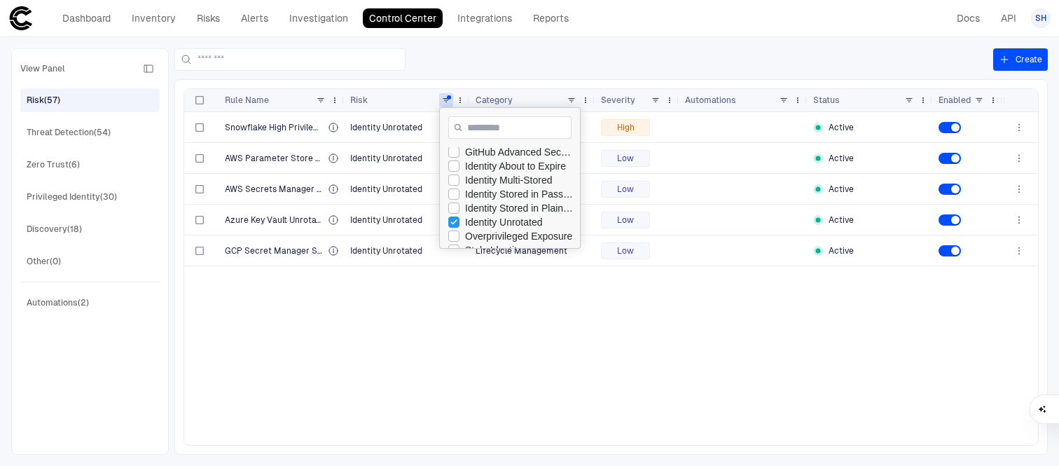
click at [438, 56] on div at bounding box center [583, 59] width 819 height 22
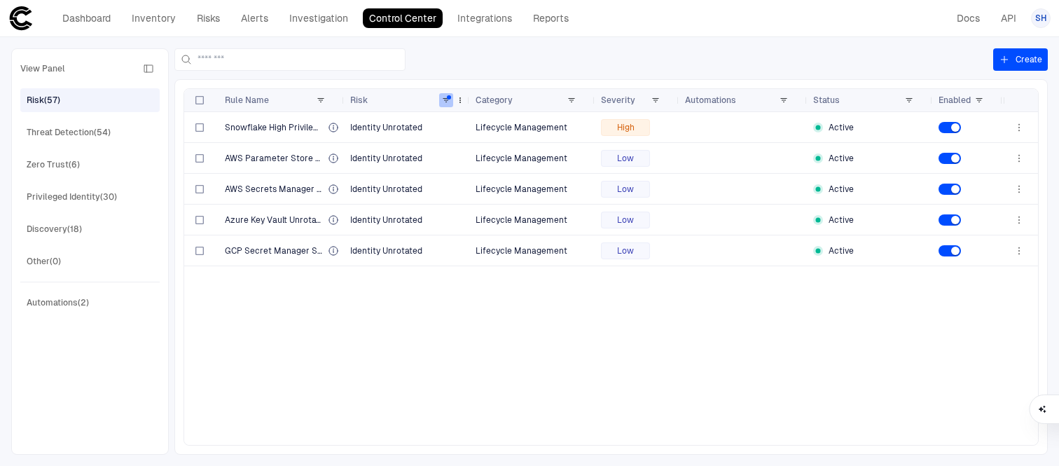
click at [448, 102] on span at bounding box center [446, 100] width 8 height 8
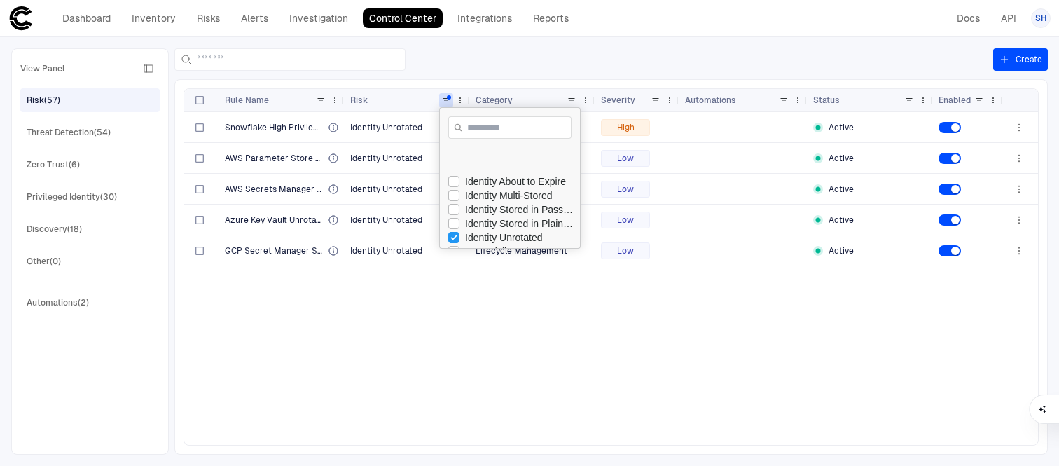
scroll to position [81, 0]
click at [461, 198] on div "Identity Unrotated" at bounding box center [514, 199] width 132 height 14
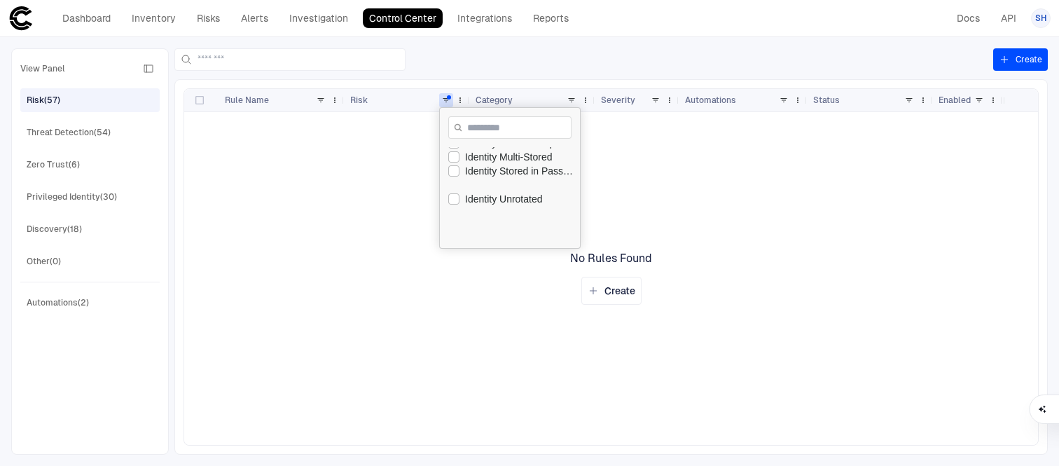
scroll to position [0, 0]
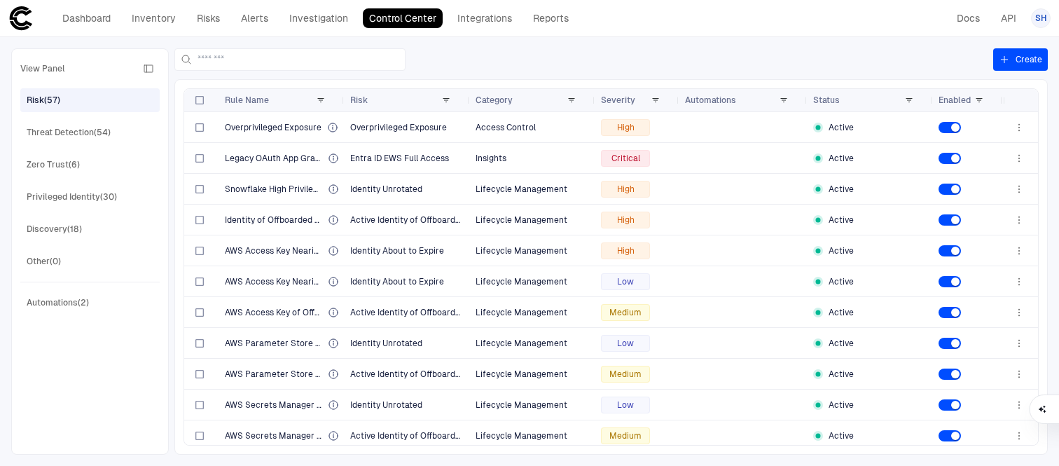
click at [684, 55] on div at bounding box center [583, 59] width 819 height 22
click at [989, 102] on span at bounding box center [993, 100] width 8 height 8
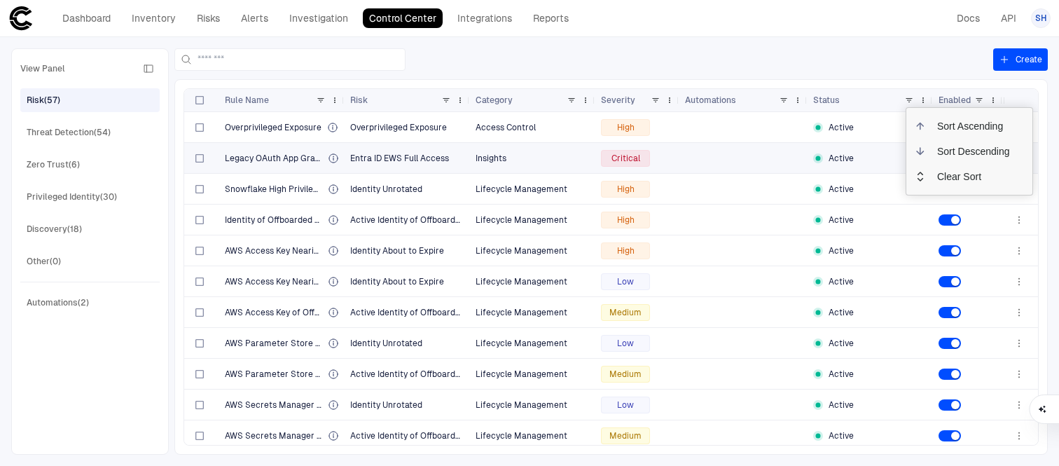
scroll to position [2, 0]
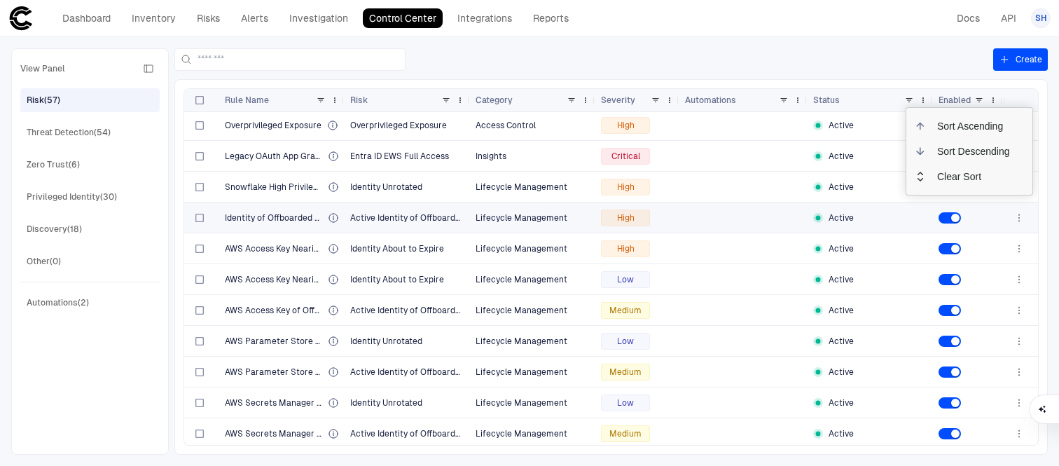
click at [110, 373] on div "View Panel Risk (57) Threat Detection (54) Zero Trust (6) Privileged Identity (…" at bounding box center [89, 251] width 139 height 388
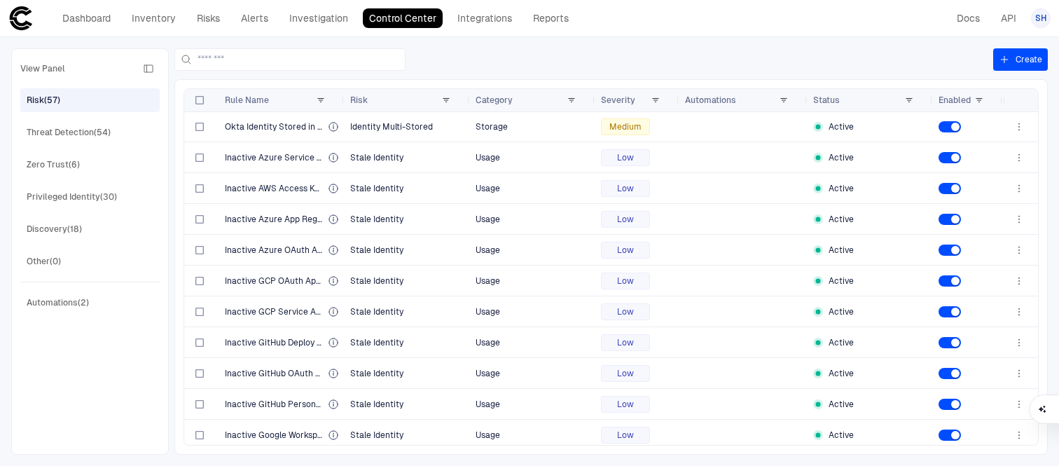
scroll to position [1424, 0]
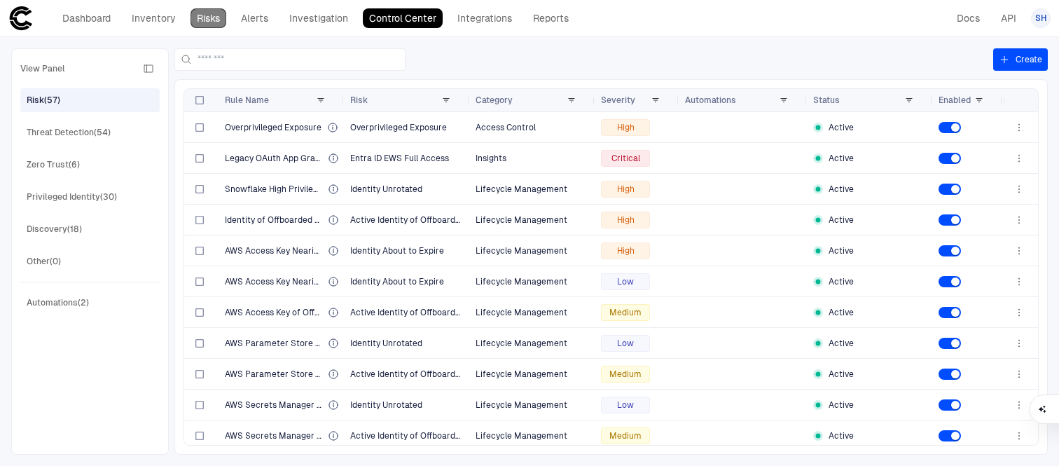
click at [209, 17] on link "Risks" at bounding box center [208, 18] width 36 height 20
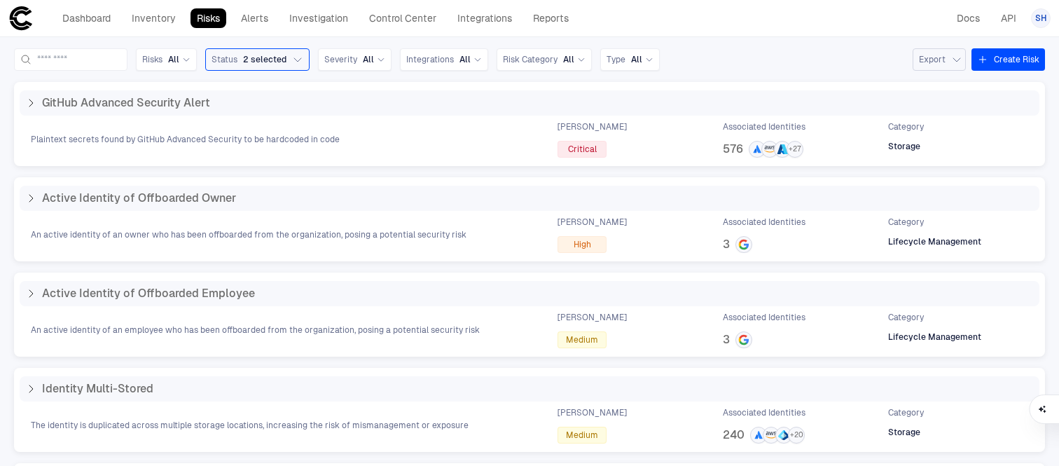
click at [937, 53] on button "Export" at bounding box center [938, 59] width 53 height 22
click at [249, 13] on div at bounding box center [529, 233] width 1059 height 466
click at [259, 39] on div "Risks All Status 2 selected Severity All Integrations All Risk Category All Typ…" at bounding box center [529, 251] width 1059 height 429
click at [255, 25] on link "Alerts" at bounding box center [255, 18] width 40 height 20
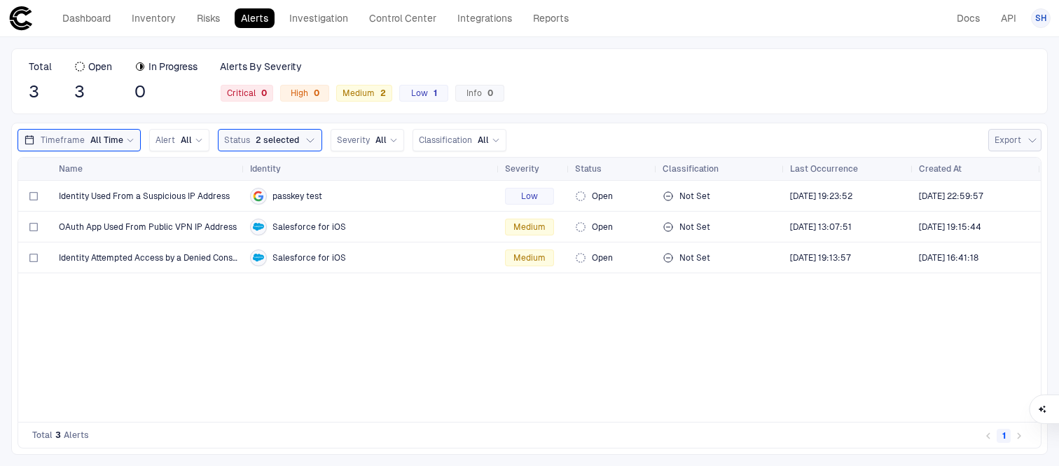
click at [1033, 145] on icon "button" at bounding box center [1032, 139] width 11 height 11
click at [334, 13] on div at bounding box center [529, 233] width 1059 height 466
click at [384, 20] on link "Control Center" at bounding box center [403, 18] width 80 height 20
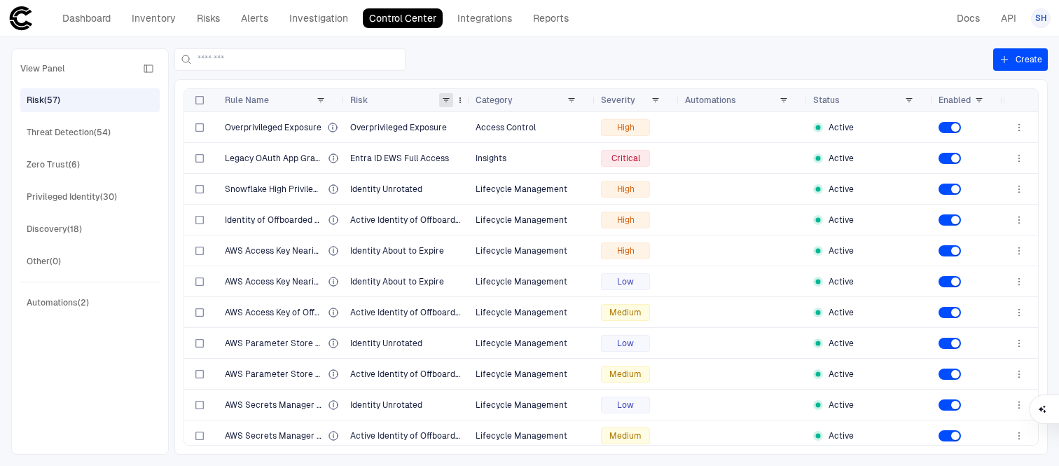
click at [445, 96] on span at bounding box center [446, 100] width 8 height 8
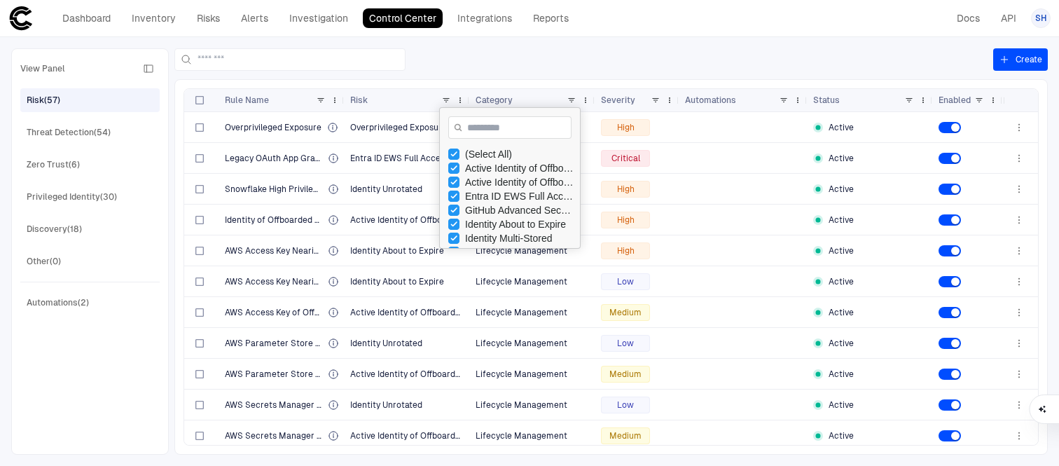
click at [503, 75] on div "Create Press ENTER to sort. Press ALT DOWN to open column menu. Press CTRL ENTE…" at bounding box center [610, 251] width 873 height 406
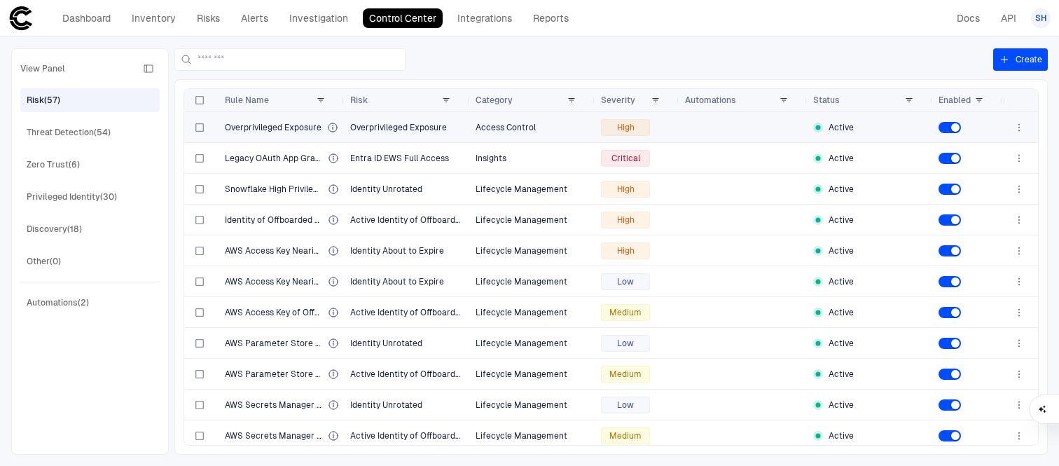
click at [1022, 127] on icon "button" at bounding box center [1018, 127] width 11 height 11
click at [197, 96] on div at bounding box center [529, 233] width 1059 height 466
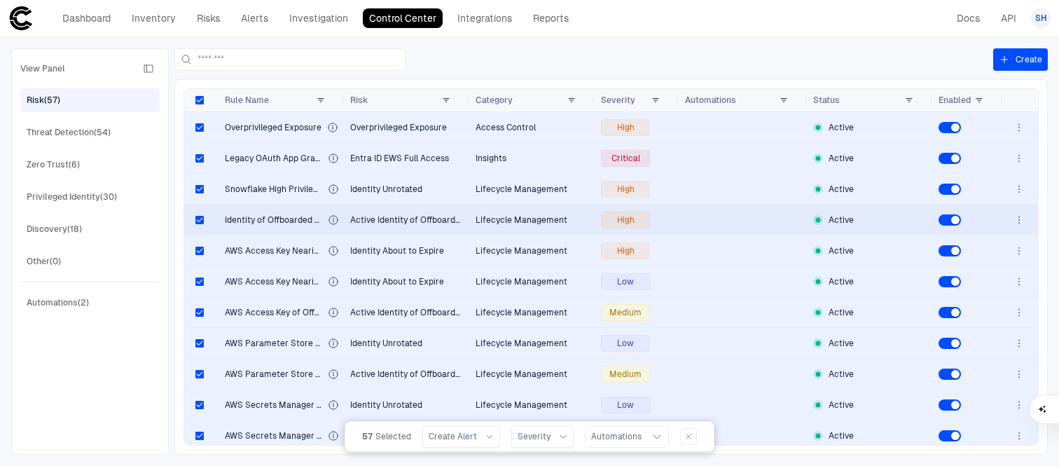
click at [573, 433] on div "57 Selected Create Alert Severity Automations" at bounding box center [530, 436] width 370 height 31
click at [563, 433] on icon at bounding box center [563, 436] width 8 height 8
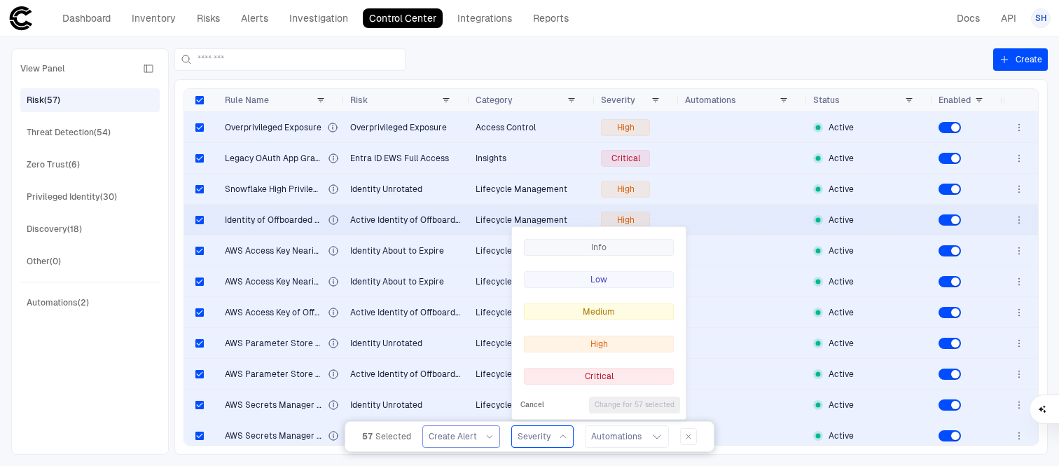
click at [493, 434] on icon at bounding box center [489, 436] width 8 height 8
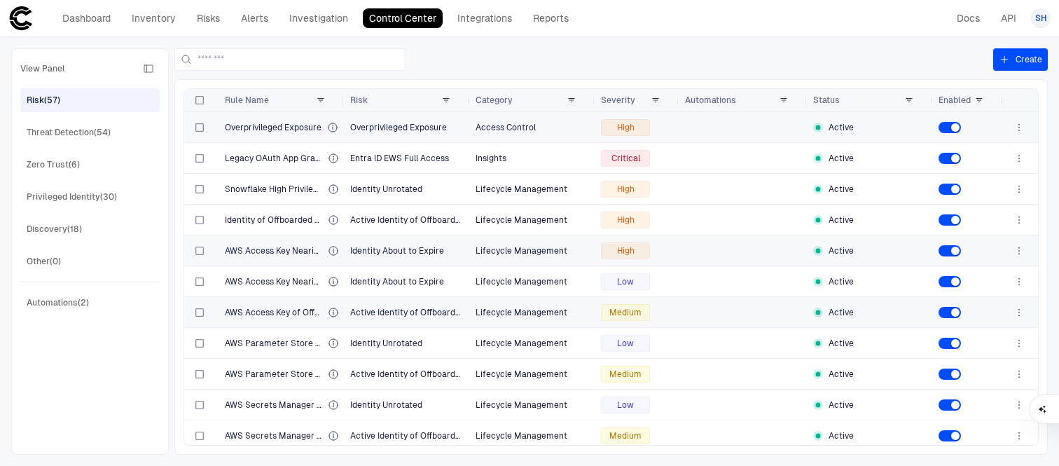
click at [285, 132] on span "Overprivileged Exposure" at bounding box center [273, 127] width 97 height 11
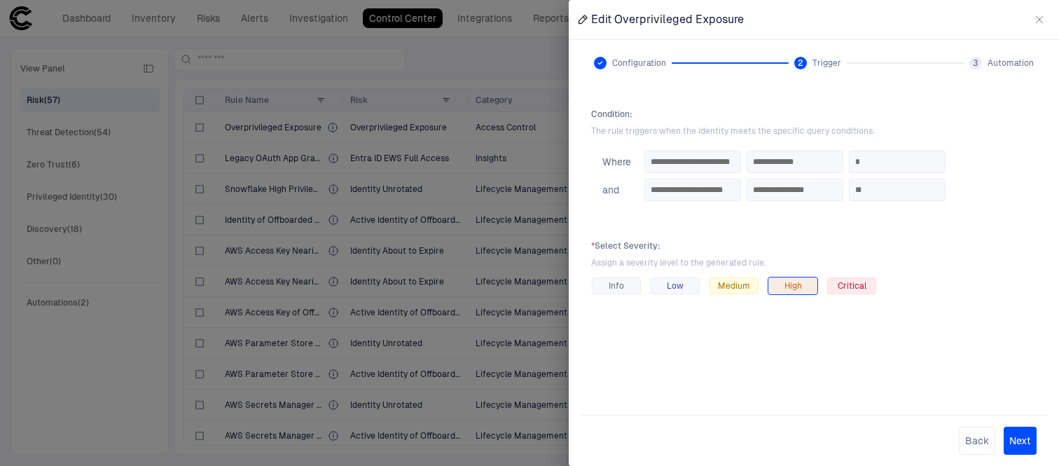
click at [186, 128] on div at bounding box center [529, 233] width 1059 height 466
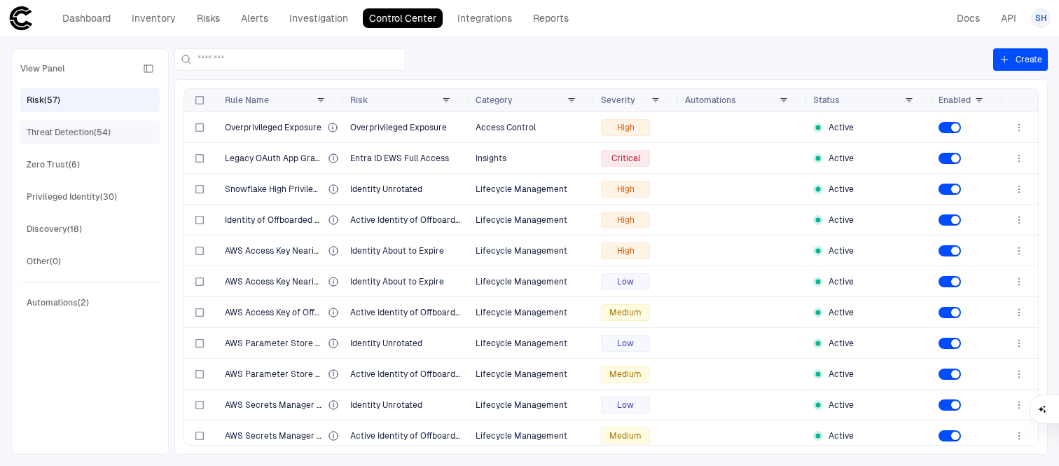
click at [91, 131] on div "Threat Detection (54)" at bounding box center [69, 132] width 84 height 13
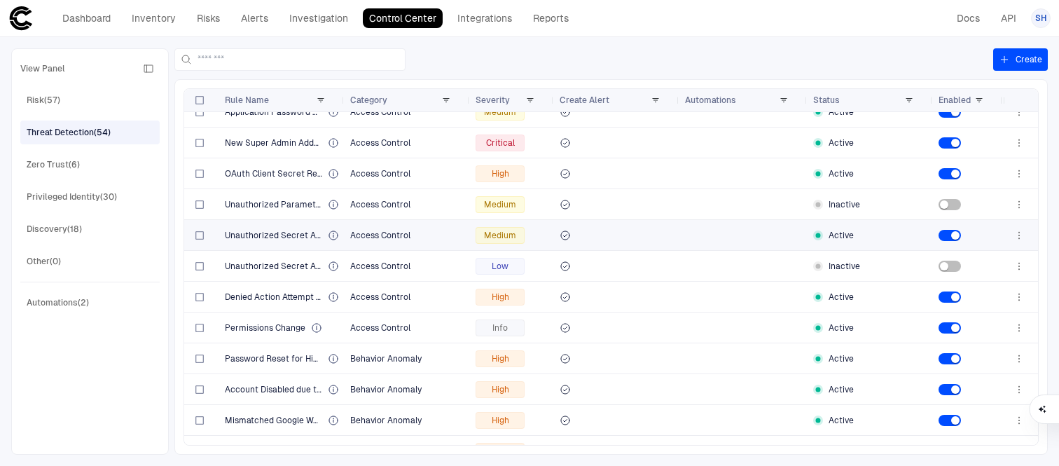
scroll to position [366, 0]
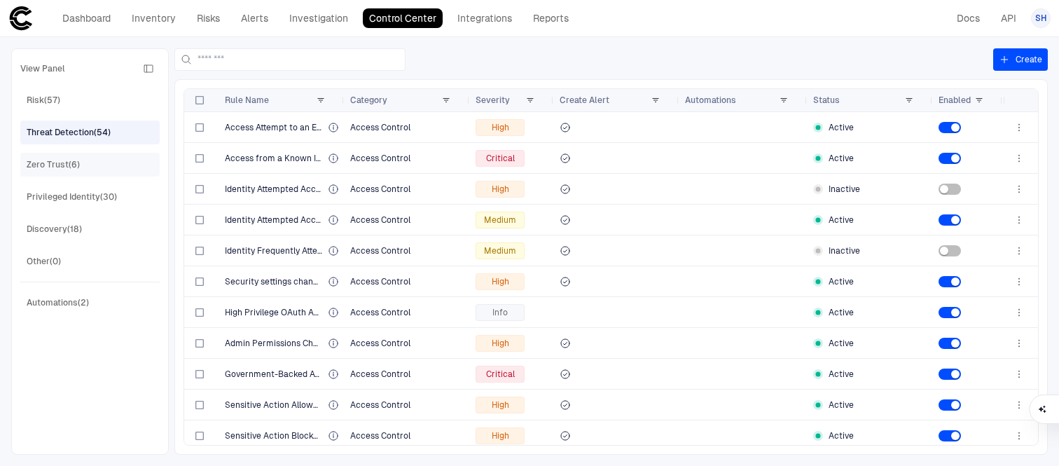
click at [95, 167] on div "Zero Trust (6)" at bounding box center [92, 164] width 130 height 22
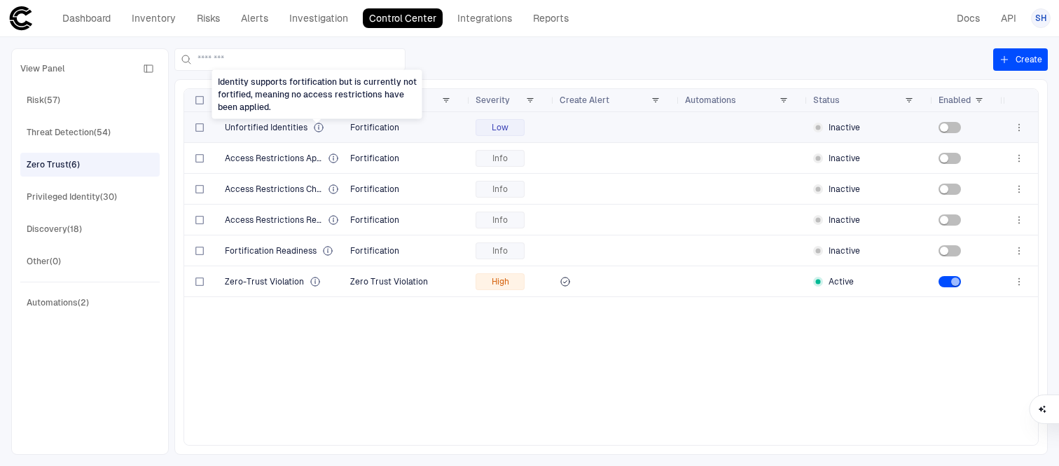
click at [319, 125] on icon "Identity supports fortification but is currently not fortified, meaning no acce…" at bounding box center [318, 127] width 11 height 11
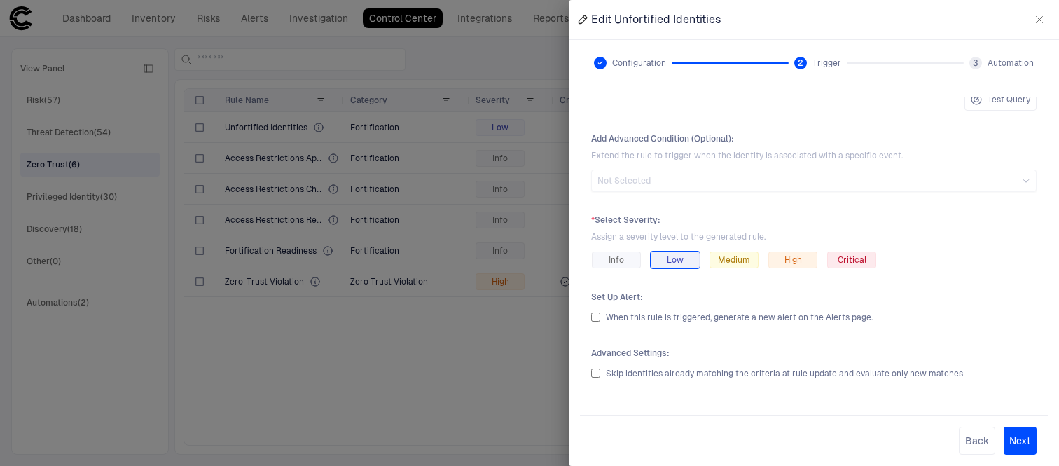
click at [466, 197] on div at bounding box center [529, 233] width 1059 height 466
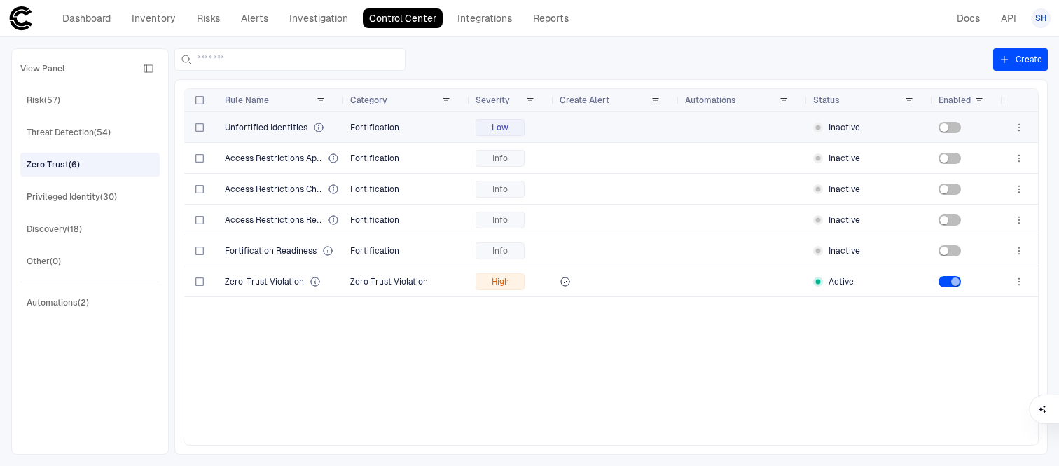
click at [1023, 126] on icon "button" at bounding box center [1018, 127] width 11 height 11
click at [352, 281] on div at bounding box center [529, 233] width 1059 height 466
click at [562, 306] on div "Unfortified Identities Fortification Low Inactive Access Restrictions Applied F…" at bounding box center [593, 278] width 819 height 333
click at [109, 300] on div "Automations (2)" at bounding box center [92, 302] width 130 height 22
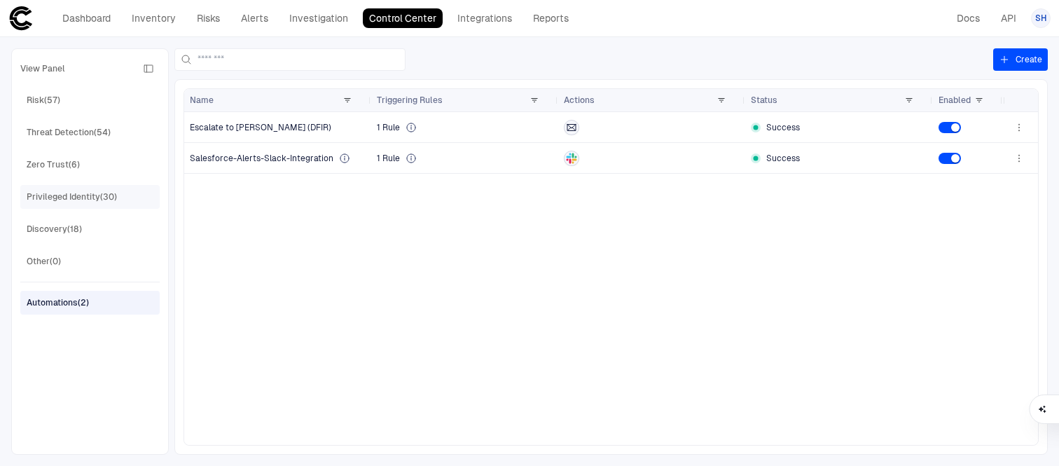
click at [111, 202] on div "Privileged Identity (30)" at bounding box center [72, 196] width 90 height 13
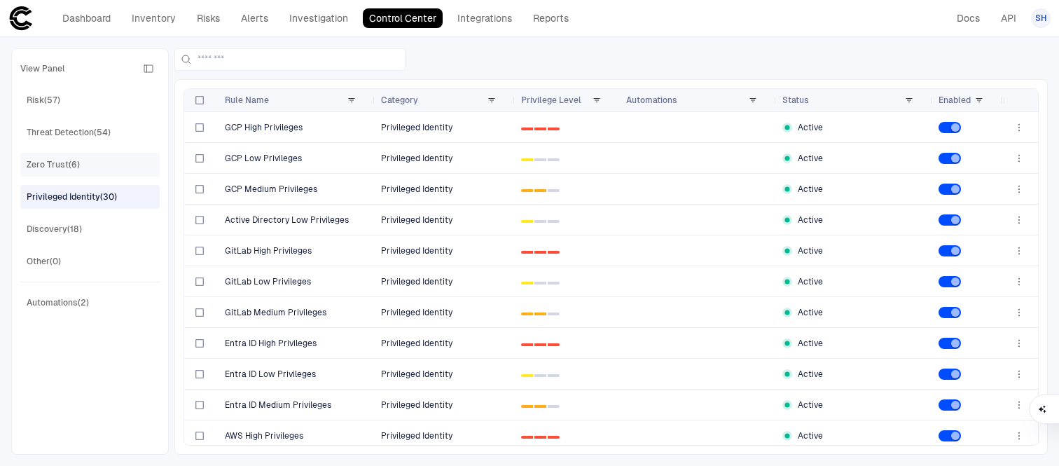
click at [107, 162] on div "Zero Trust (6)" at bounding box center [92, 164] width 130 height 22
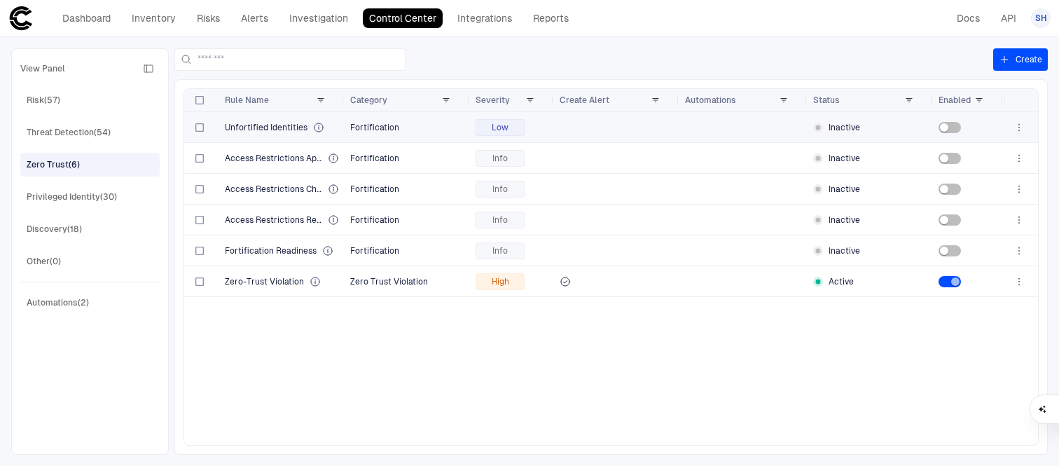
click at [728, 130] on div at bounding box center [743, 127] width 117 height 29
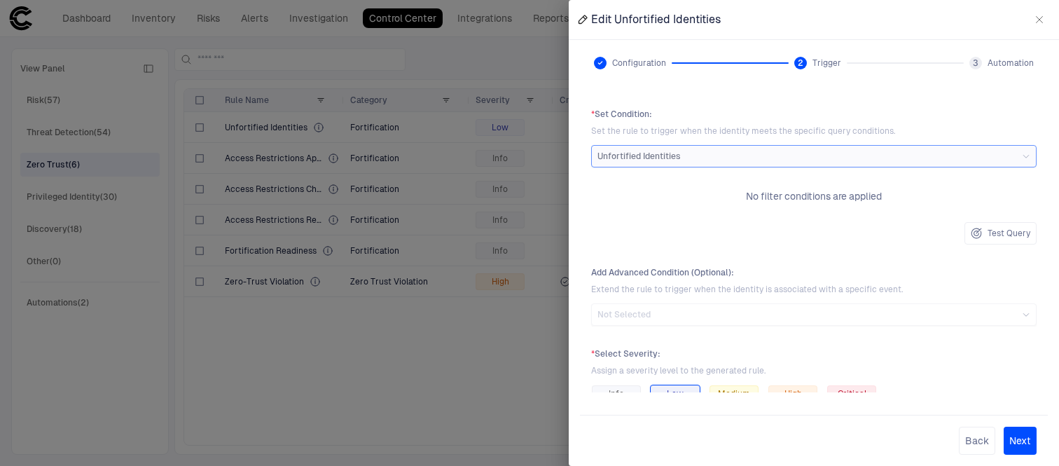
click at [977, 62] on span "3" at bounding box center [976, 62] width 6 height 11
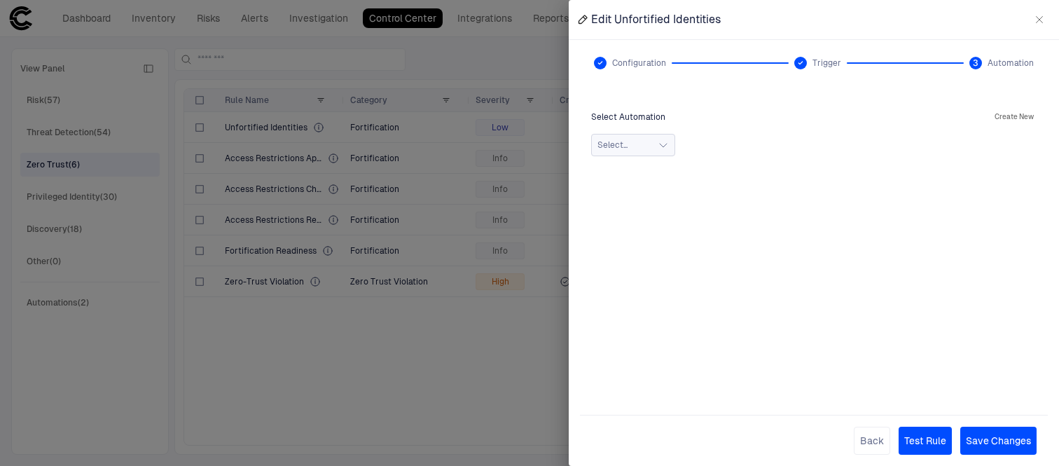
click at [668, 134] on button "Select..." at bounding box center [633, 145] width 84 height 22
click at [848, 137] on div "Select... Escalate to [PERSON_NAME] (DFIR) Actions : Salesforce-Alerts-Slack-In…" at bounding box center [813, 145] width 445 height 22
click at [1044, 16] on icon "button" at bounding box center [1039, 19] width 11 height 11
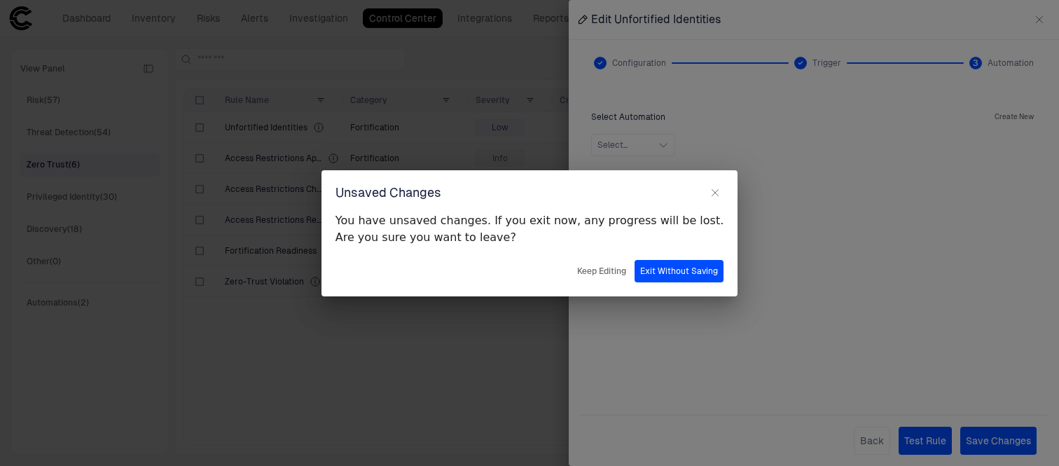
click at [709, 196] on icon "button" at bounding box center [714, 192] width 11 height 11
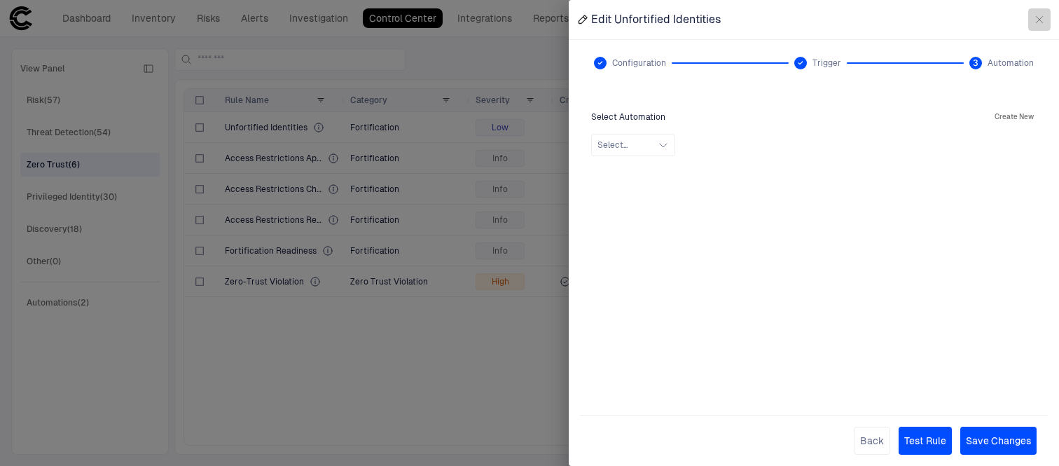
click at [1040, 20] on icon "button" at bounding box center [1039, 19] width 11 height 11
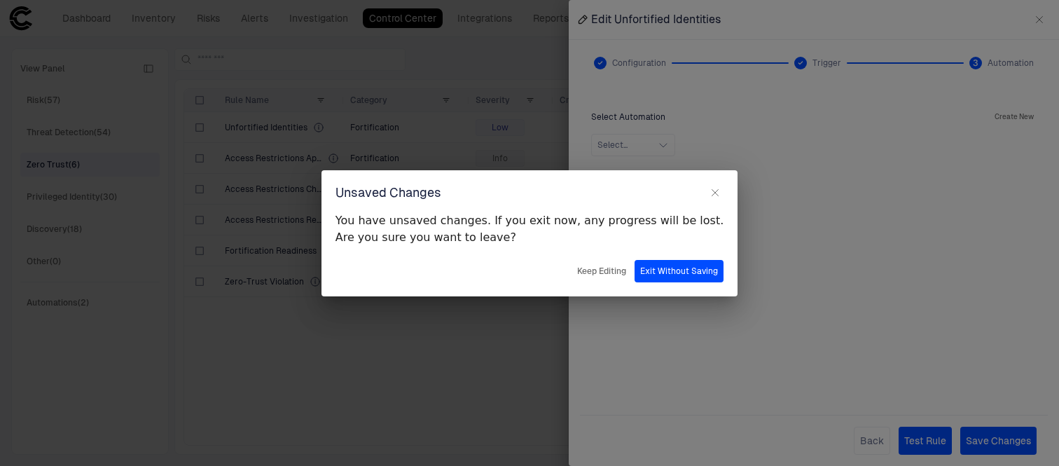
click at [707, 193] on button "button" at bounding box center [715, 192] width 17 height 17
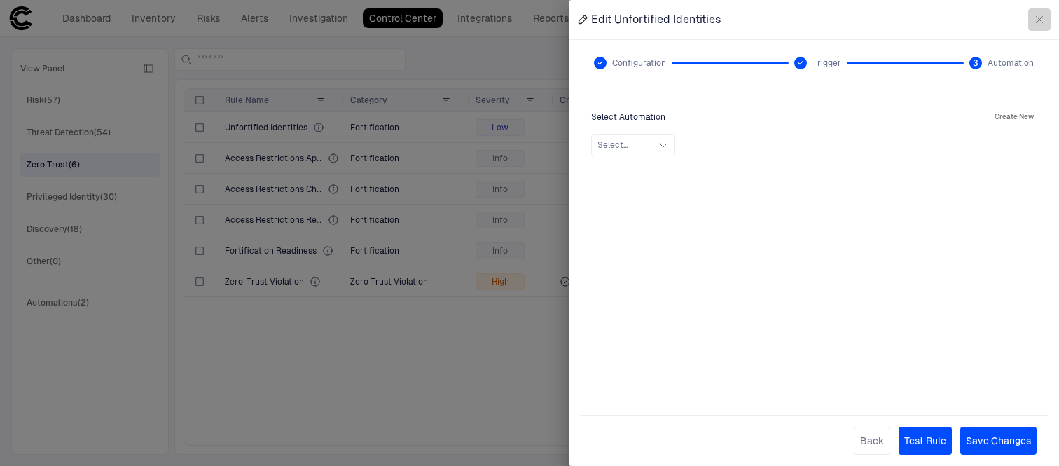
click at [1036, 18] on icon "button" at bounding box center [1039, 19] width 11 height 11
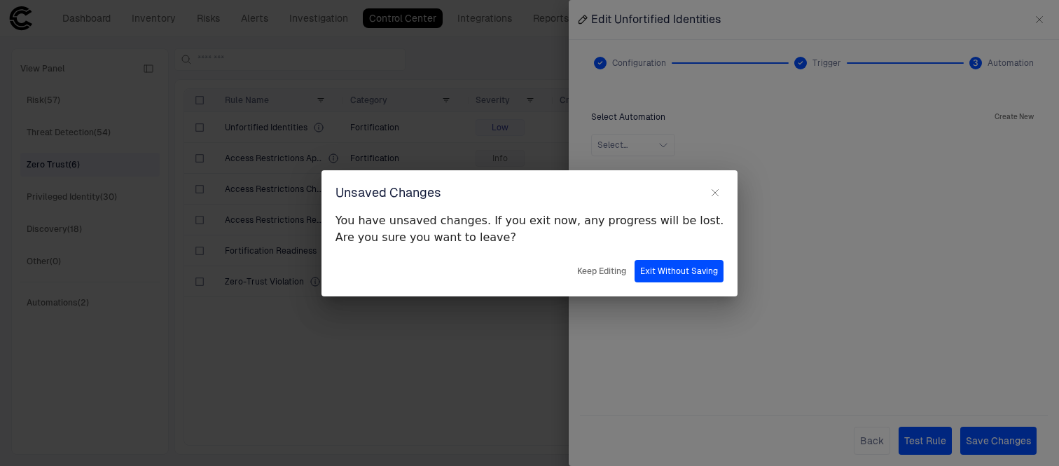
click at [650, 275] on button "Exit Without Saving" at bounding box center [678, 271] width 89 height 22
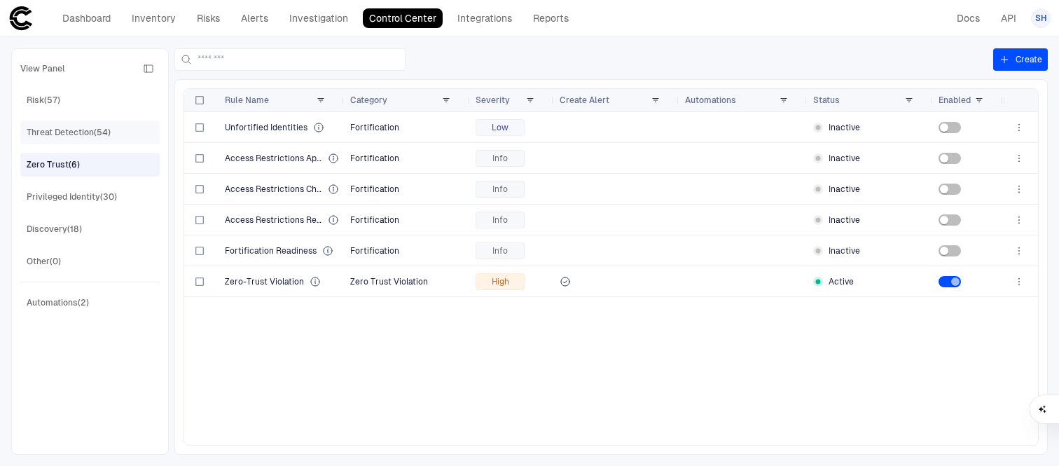
click at [99, 128] on div "Threat Detection (54)" at bounding box center [69, 132] width 84 height 13
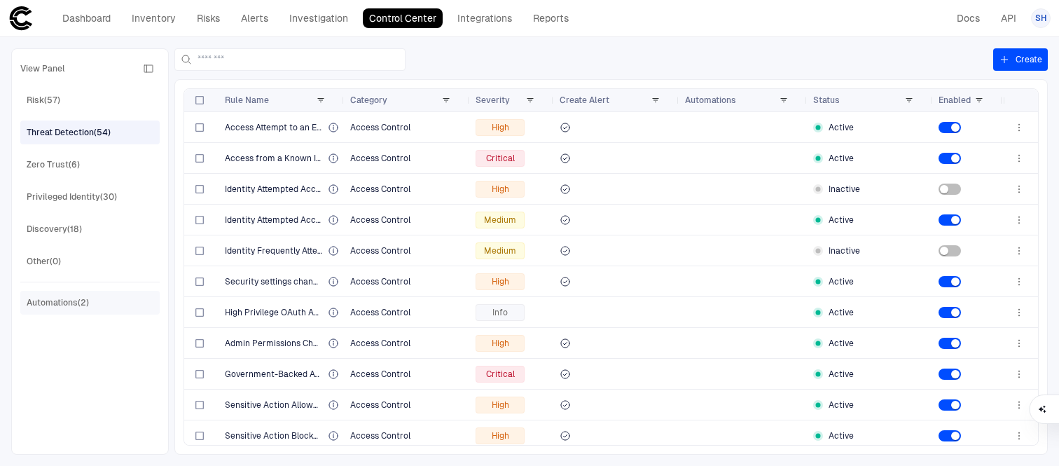
click at [113, 297] on div "Automations (2)" at bounding box center [92, 302] width 130 height 22
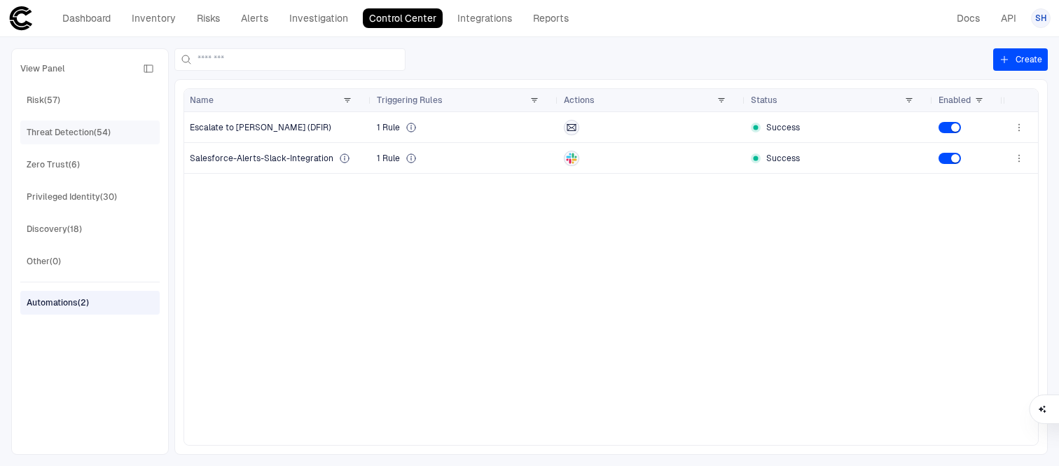
click at [92, 133] on div "Threat Detection (54)" at bounding box center [69, 132] width 84 height 13
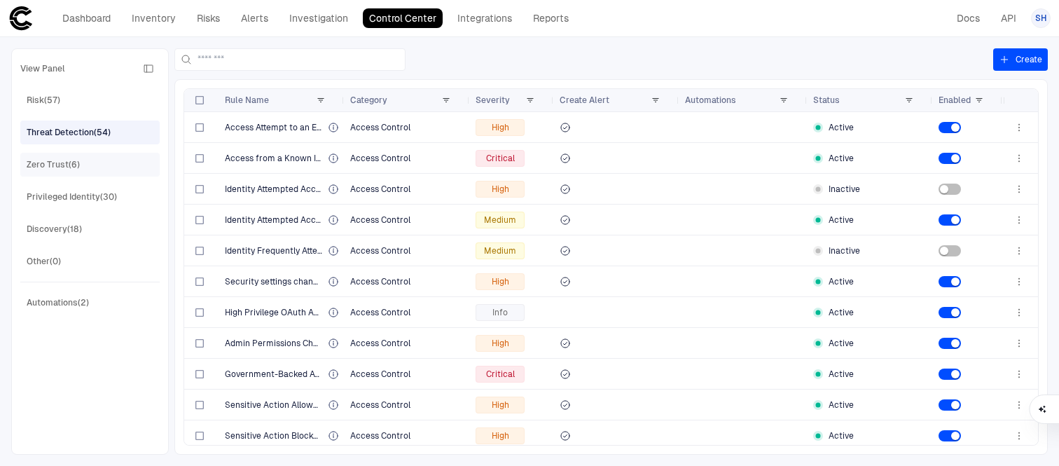
click at [112, 162] on div "Zero Trust (6)" at bounding box center [92, 164] width 130 height 22
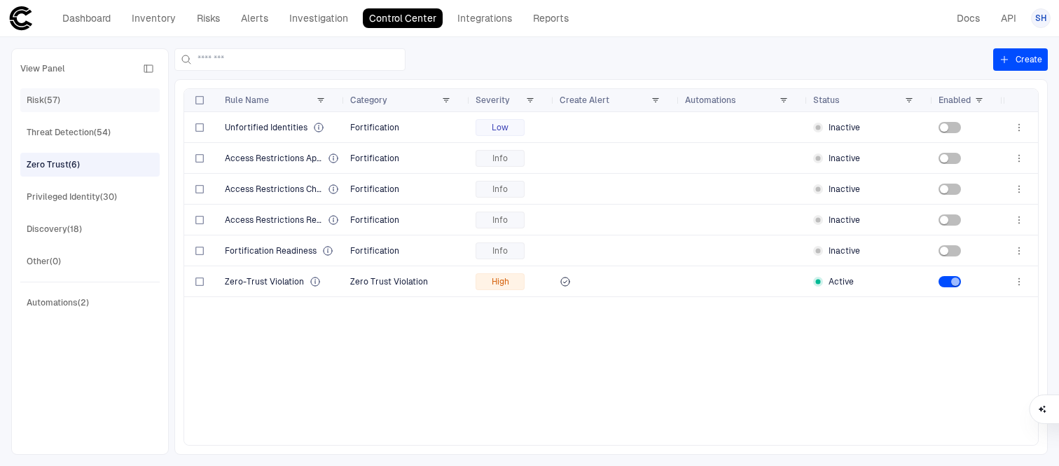
click at [84, 102] on div "Risk (57)" at bounding box center [92, 100] width 130 height 22
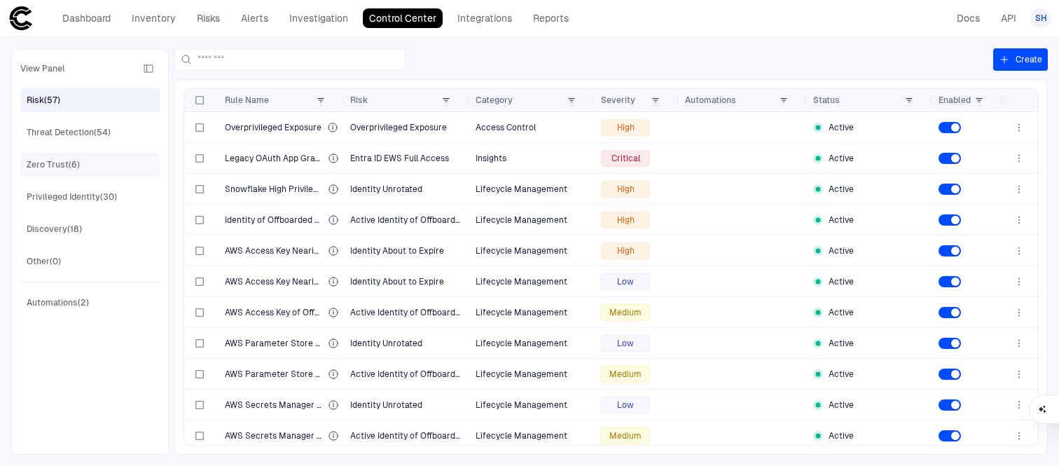
click at [92, 161] on div "Zero Trust (6)" at bounding box center [92, 164] width 130 height 22
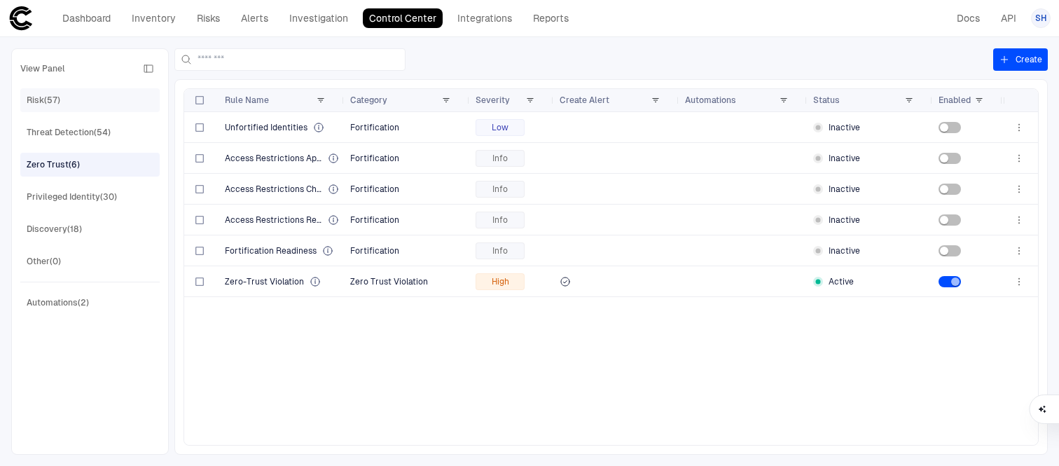
click at [80, 93] on div "Risk (57)" at bounding box center [92, 100] width 130 height 22
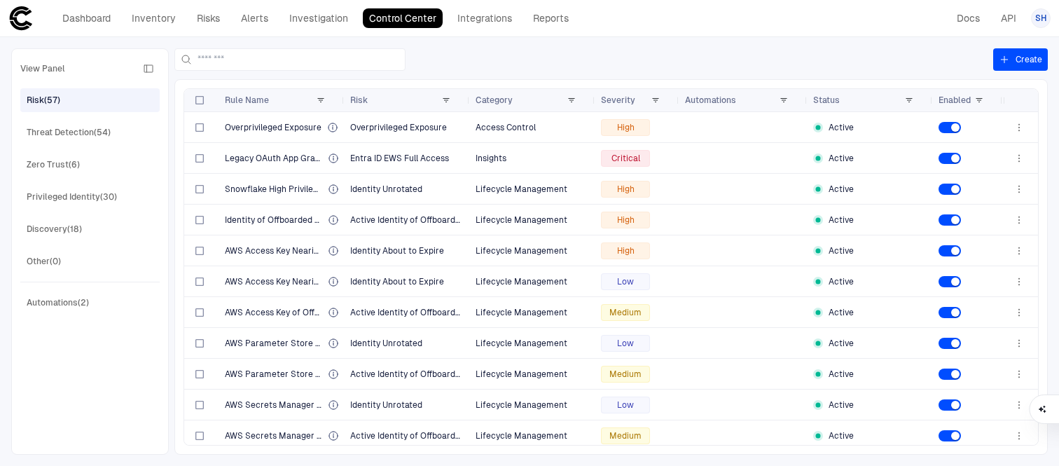
click at [1019, 63] on button "Create" at bounding box center [1020, 59] width 55 height 22
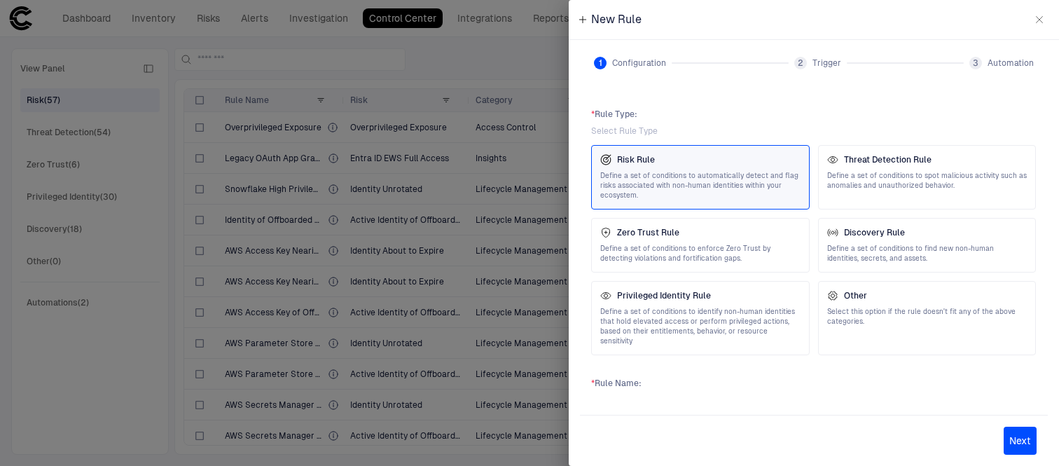
click at [1027, 446] on button "Next" at bounding box center [1019, 440] width 33 height 28
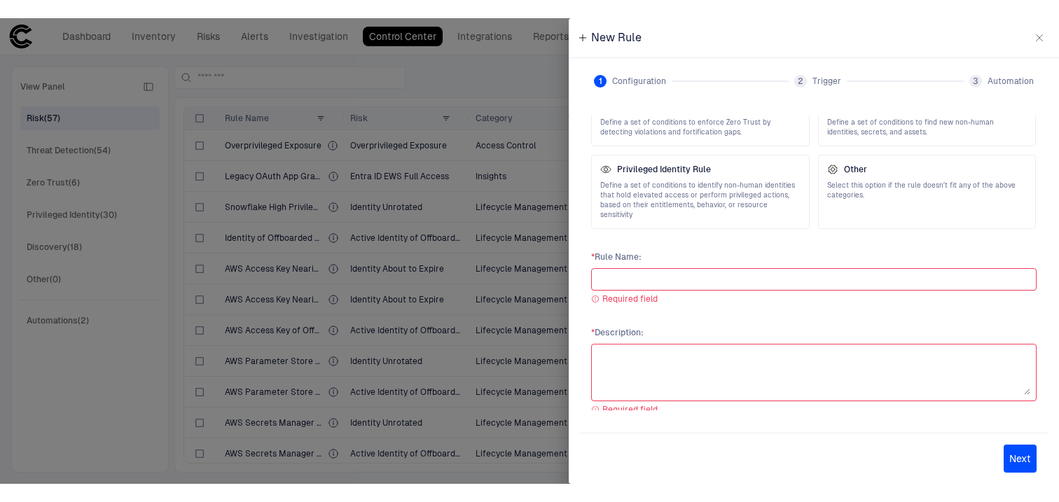
scroll to position [151, 0]
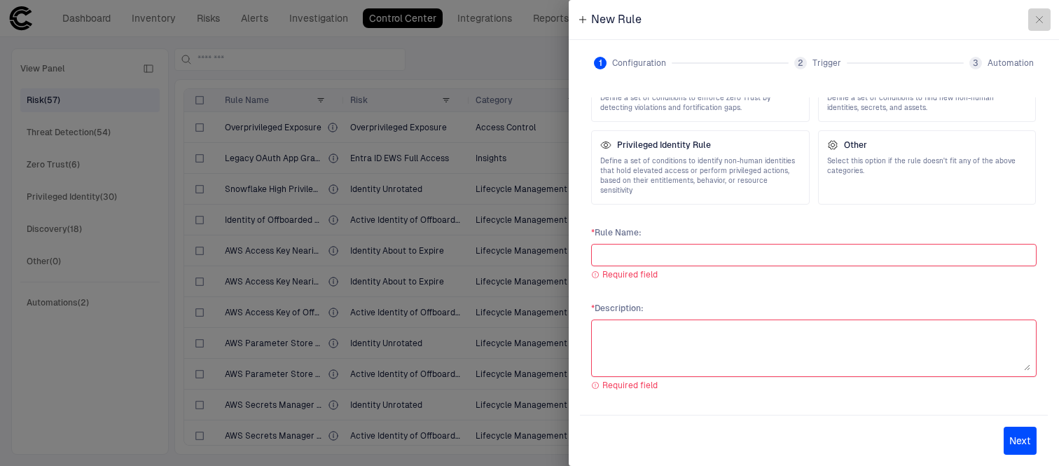
click at [1038, 27] on button "button" at bounding box center [1039, 19] width 22 height 22
